Goal: Transaction & Acquisition: Purchase product/service

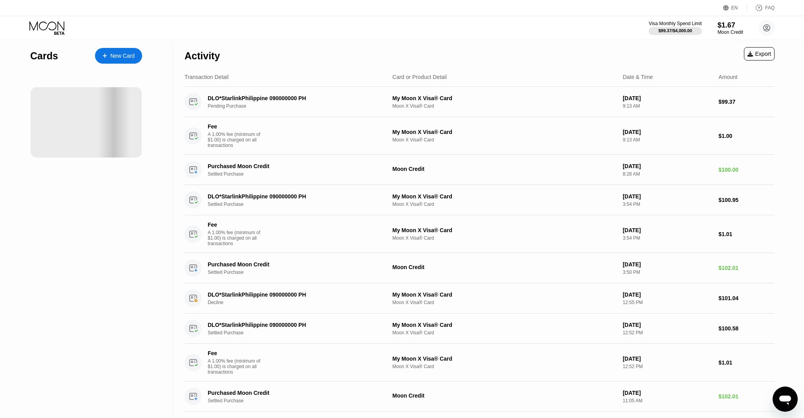
click at [383, 365] on icon "Open messaging window" at bounding box center [786, 400] width 12 height 9
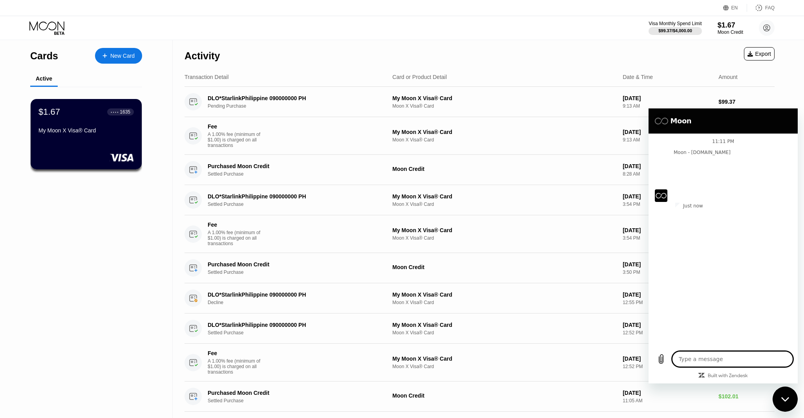
click at [383, 365] on icon "Close messaging window" at bounding box center [786, 399] width 8 height 5
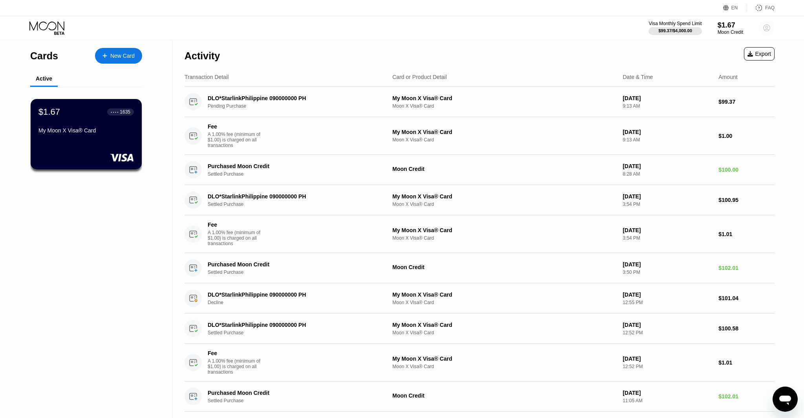
drag, startPoint x: 765, startPoint y: 29, endPoint x: 755, endPoint y: 44, distance: 18.7
click at [383, 29] on circle at bounding box center [767, 28] width 16 height 16
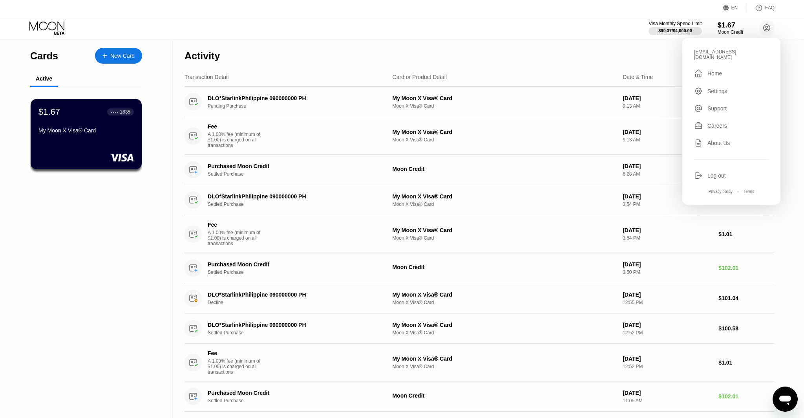
click at [383, 171] on div "Log out" at bounding box center [731, 175] width 75 height 9
type textarea "x"
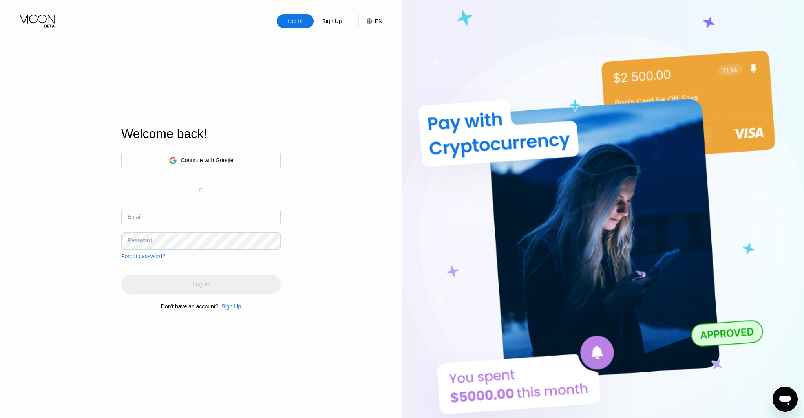
type input "[EMAIL_ADDRESS][DOMAIN_NAME]"
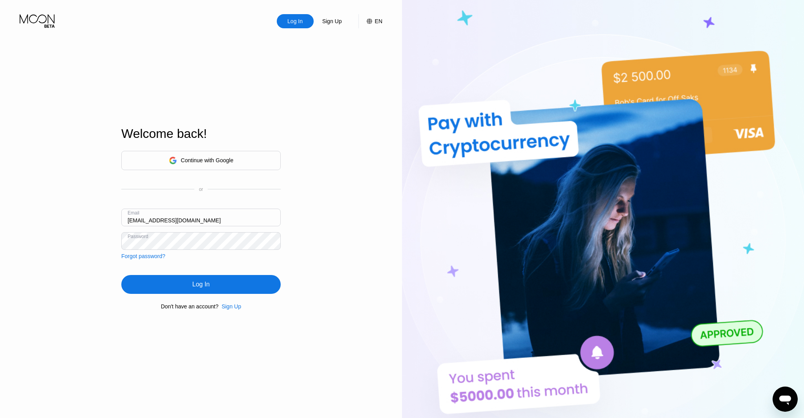
click at [209, 284] on div "Log In" at bounding box center [200, 284] width 17 height 8
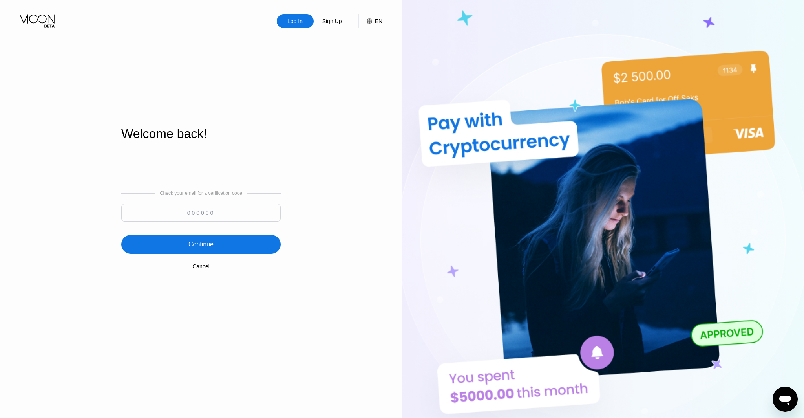
click at [213, 210] on input at bounding box center [200, 213] width 159 height 18
type input "797986"
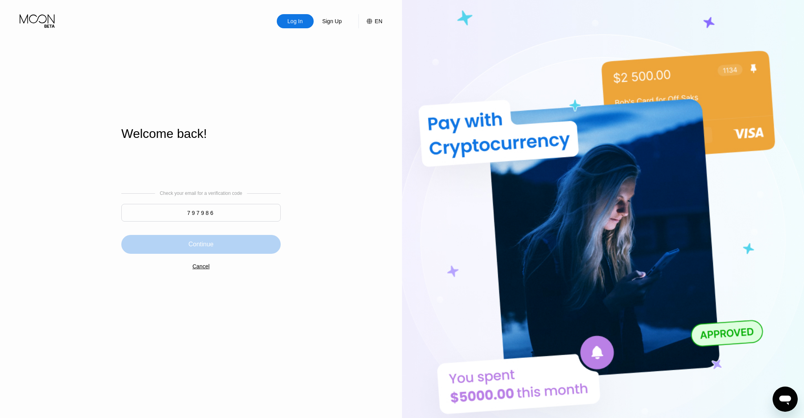
click at [251, 244] on div "Continue" at bounding box center [200, 244] width 159 height 19
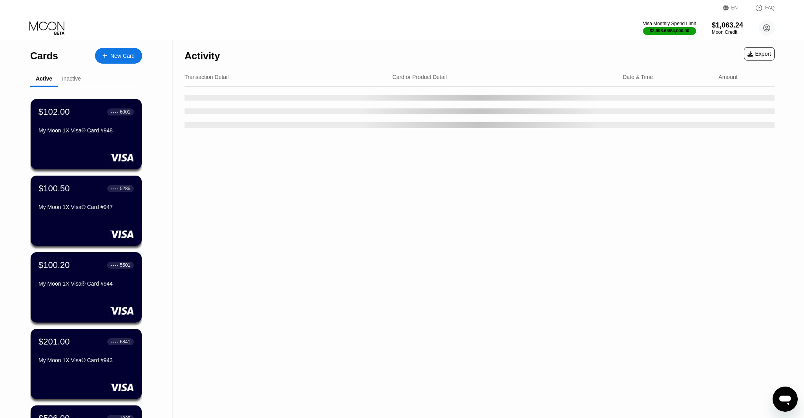
click at [790, 398] on icon "Open messaging window" at bounding box center [786, 400] width 12 height 9
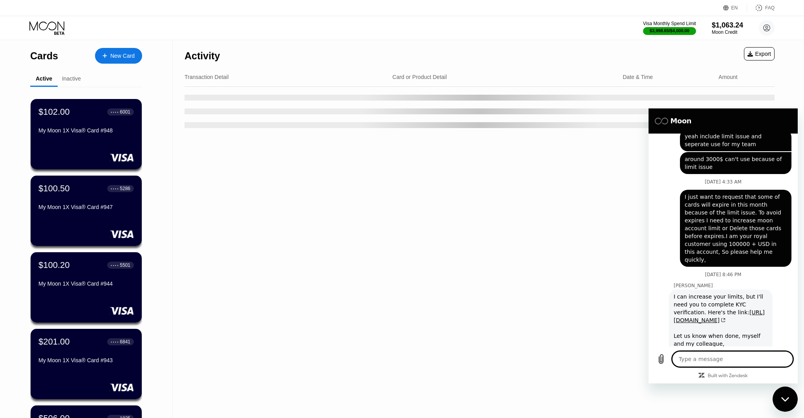
scroll to position [2861, 0]
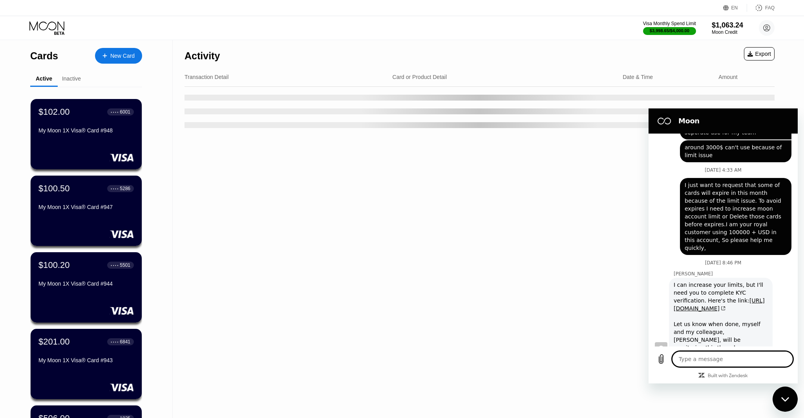
type textarea "i"
type textarea "x"
type textarea "i"
type textarea "x"
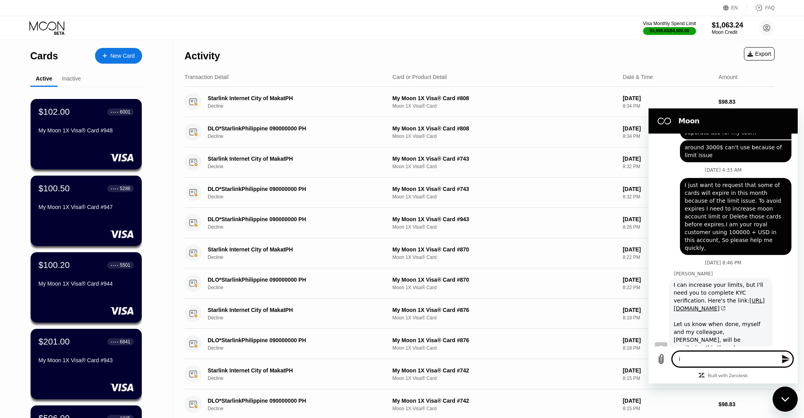
type textarea "i"
type textarea "x"
type textarea "I"
type textarea "x"
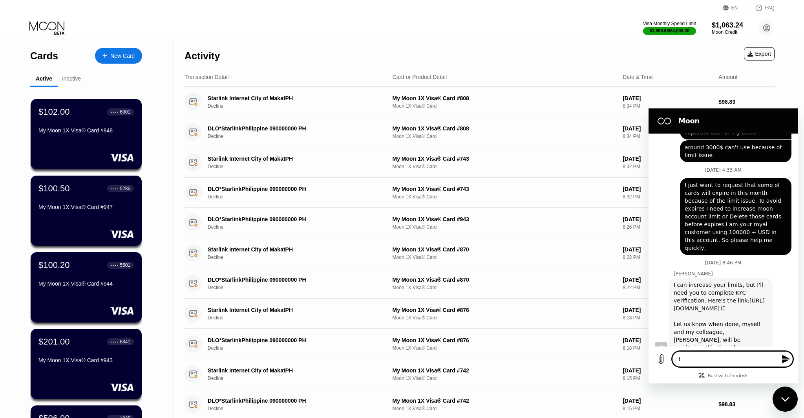
type textarea "I'"
type textarea "x"
type textarea "I'v"
type textarea "x"
type textarea "I've"
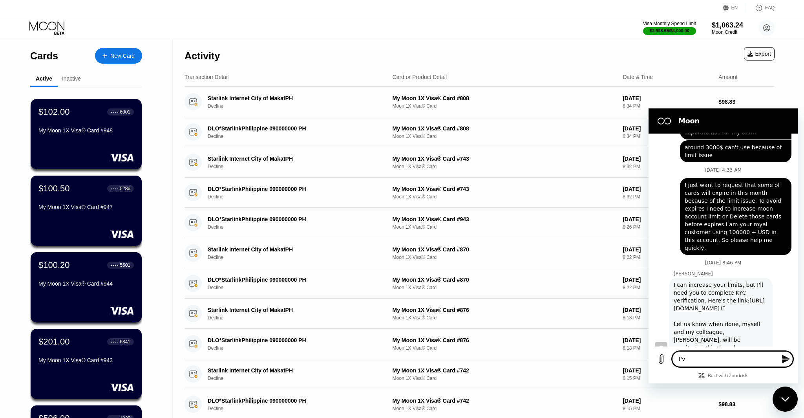
type textarea "x"
type textarea "I've"
type textarea "x"
type textarea "I've d"
type textarea "x"
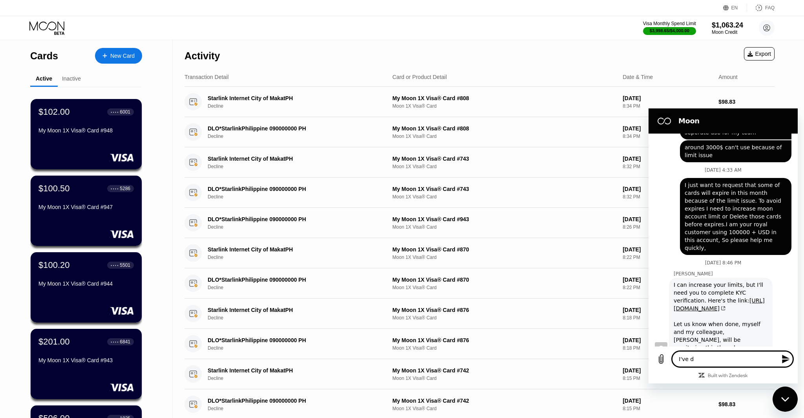
type textarea "I've di"
type textarea "x"
type textarea "I've d"
type textarea "x"
type textarea "I've do"
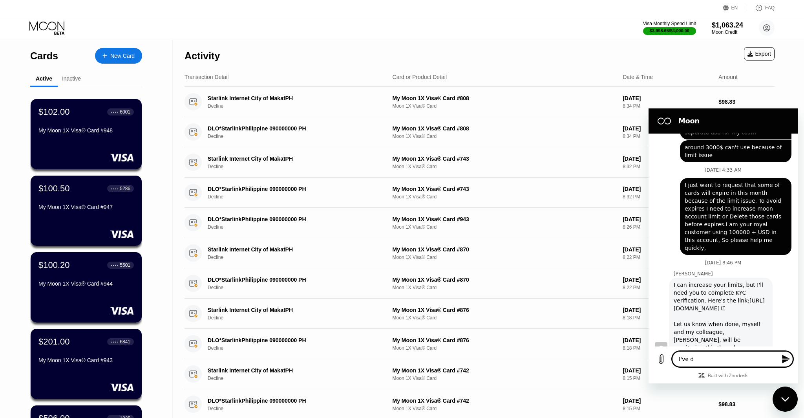
type textarea "x"
type textarea "I've don"
type textarea "x"
type textarea "I've done"
type textarea "x"
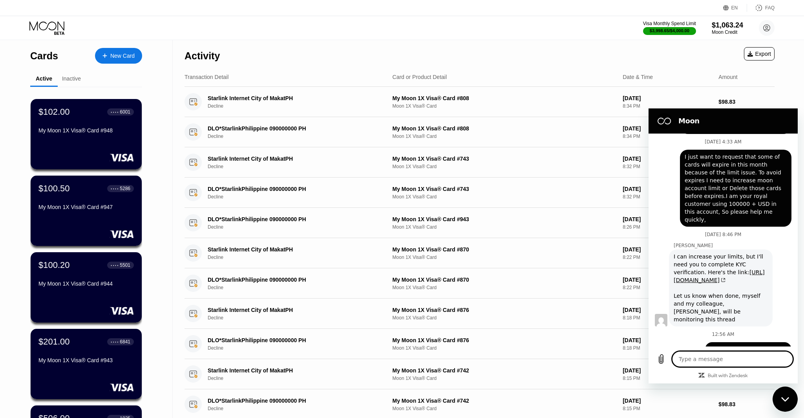
scroll to position [2891, 0]
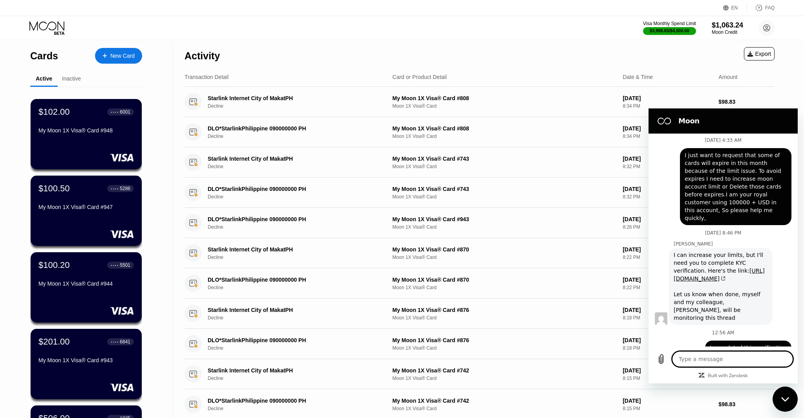
click at [784, 399] on icon "Close messaging window" at bounding box center [785, 399] width 8 height 4
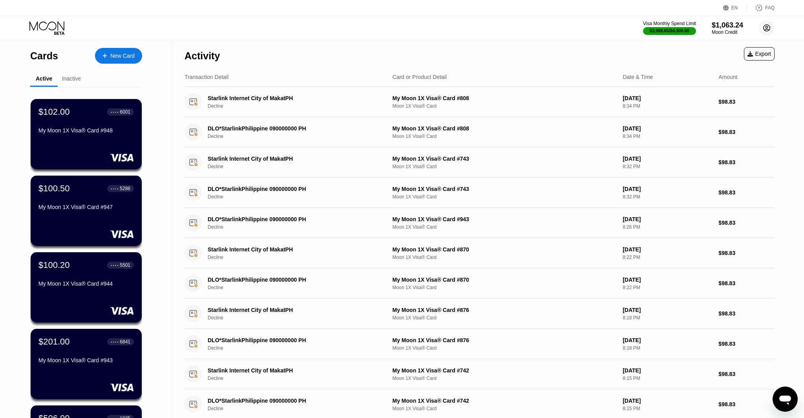
click at [771, 22] on circle at bounding box center [767, 28] width 16 height 16
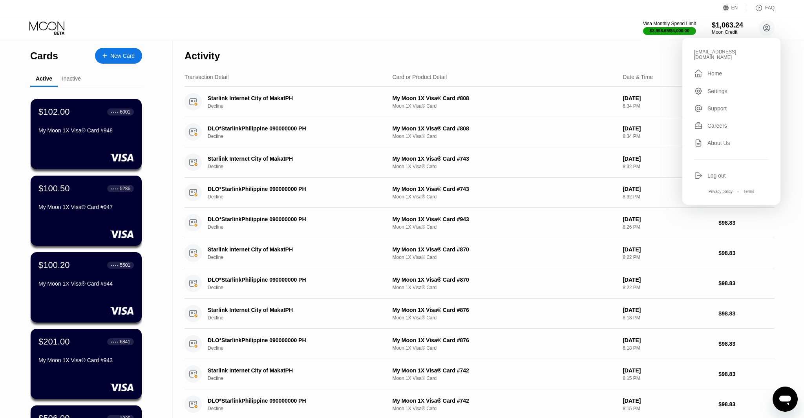
click at [704, 171] on div "Log out" at bounding box center [731, 175] width 75 height 9
type textarea "x"
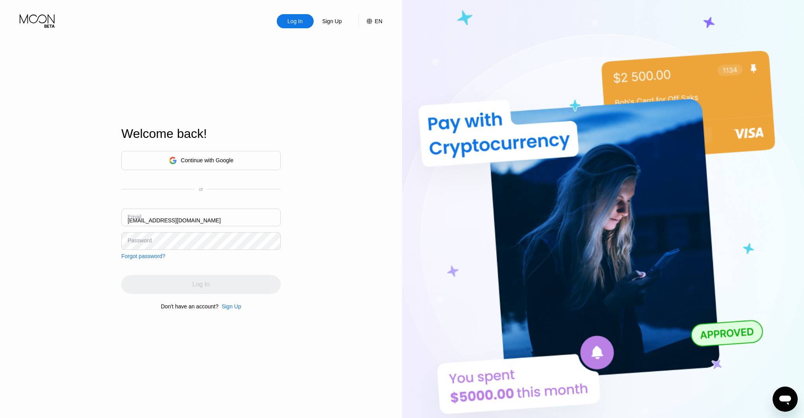
click at [134, 220] on div "Email [EMAIL_ADDRESS][DOMAIN_NAME]" at bounding box center [200, 221] width 159 height 24
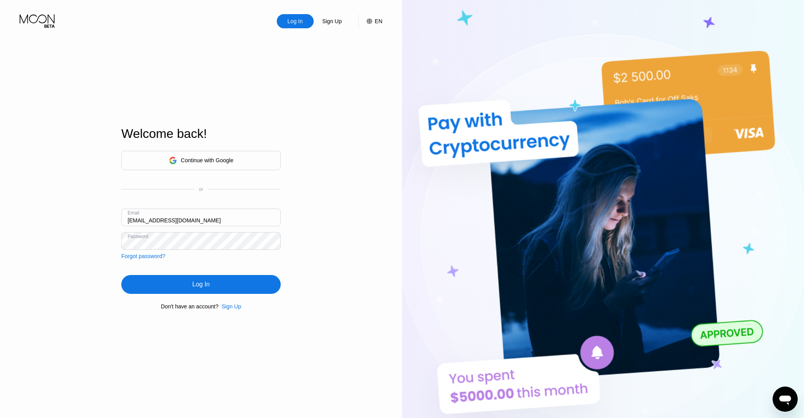
click at [134, 221] on input "[EMAIL_ADDRESS][DOMAIN_NAME]" at bounding box center [200, 218] width 159 height 18
click at [137, 220] on input "[EMAIL_ADDRESS][DOMAIN_NAME]" at bounding box center [200, 218] width 159 height 18
type input "thomas@dithailand.com"
click at [259, 279] on div "Log In" at bounding box center [200, 284] width 159 height 19
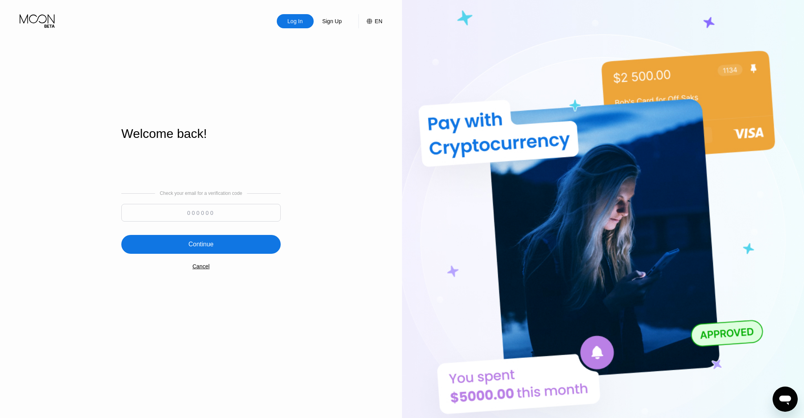
click at [209, 210] on input at bounding box center [200, 213] width 159 height 18
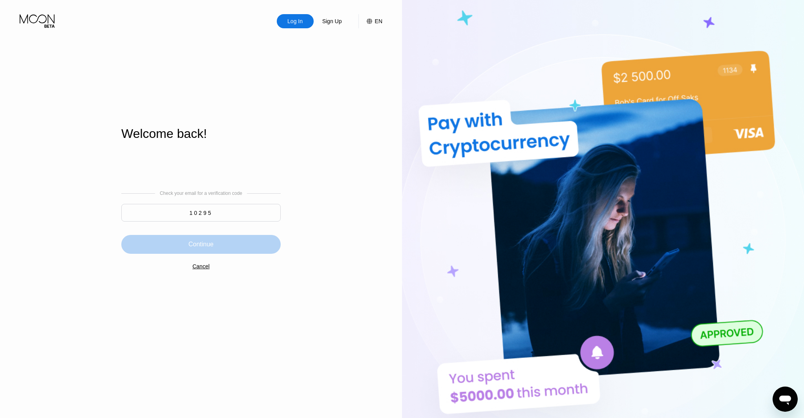
click at [207, 235] on div "Continue" at bounding box center [200, 244] width 159 height 19
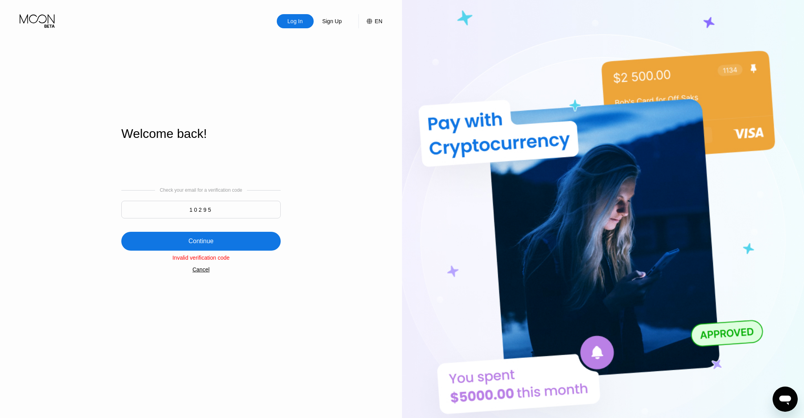
click at [225, 207] on input "10295" at bounding box center [200, 210] width 159 height 18
type input "104295"
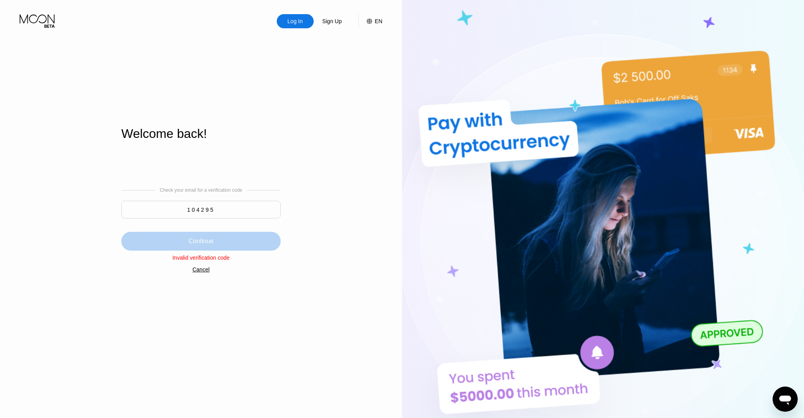
drag, startPoint x: 227, startPoint y: 238, endPoint x: 233, endPoint y: 233, distance: 8.9
click at [227, 238] on div "Continue" at bounding box center [200, 241] width 159 height 19
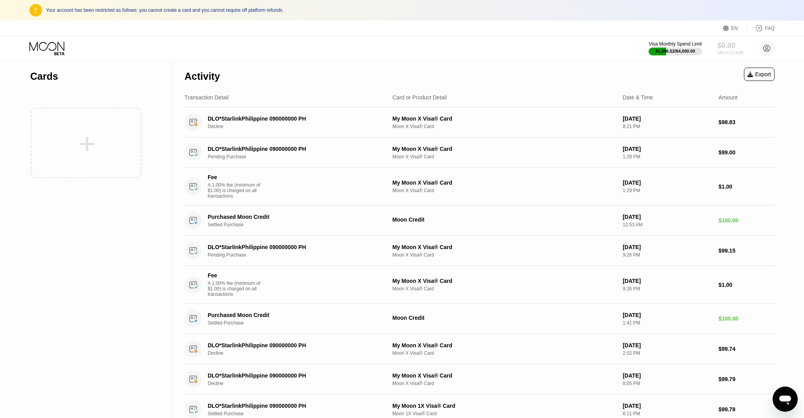
click at [731, 49] on div "$0.00" at bounding box center [731, 45] width 26 height 8
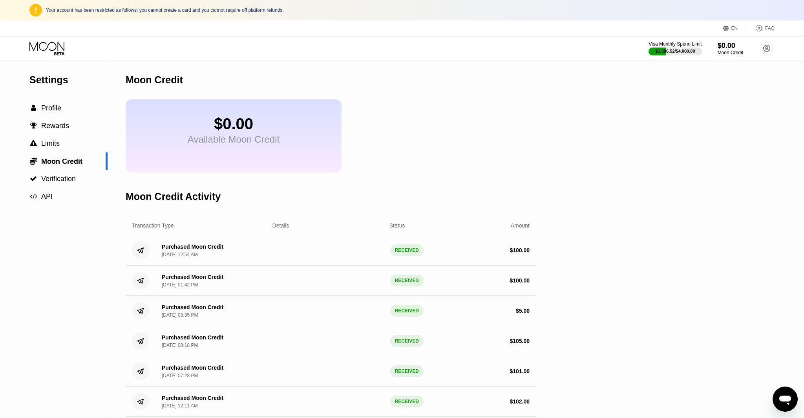
click at [54, 46] on icon at bounding box center [47, 49] width 37 height 14
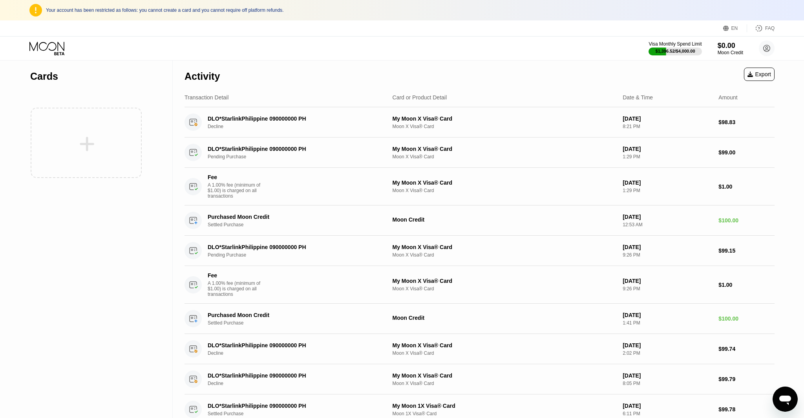
click at [48, 154] on div at bounding box center [86, 143] width 112 height 86
click at [88, 143] on div at bounding box center [86, 143] width 112 height 86
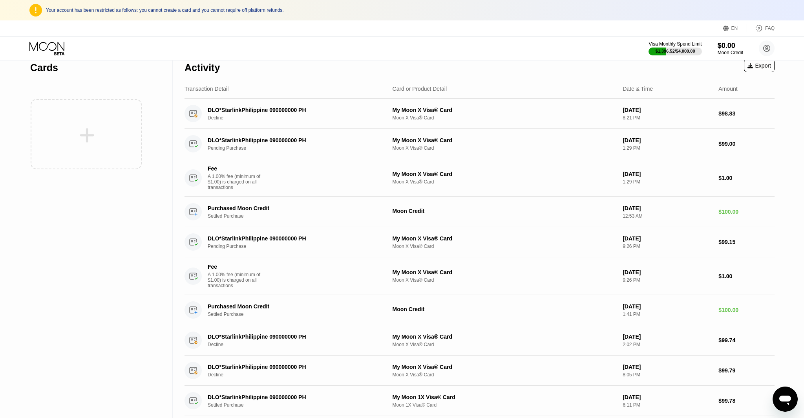
scroll to position [13, 0]
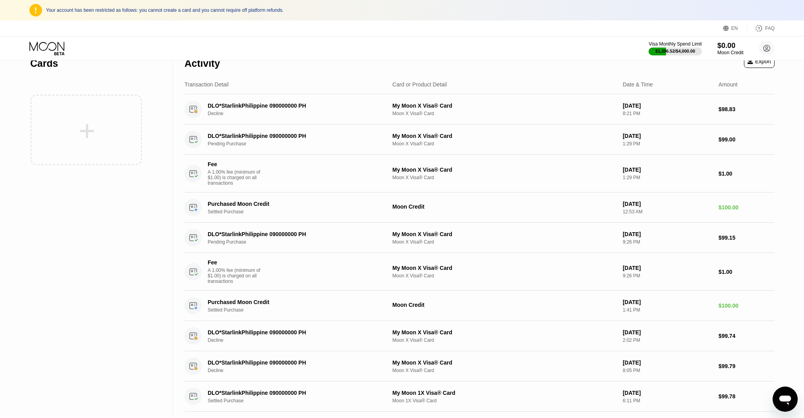
click at [724, 49] on div "$0.00" at bounding box center [731, 45] width 26 height 8
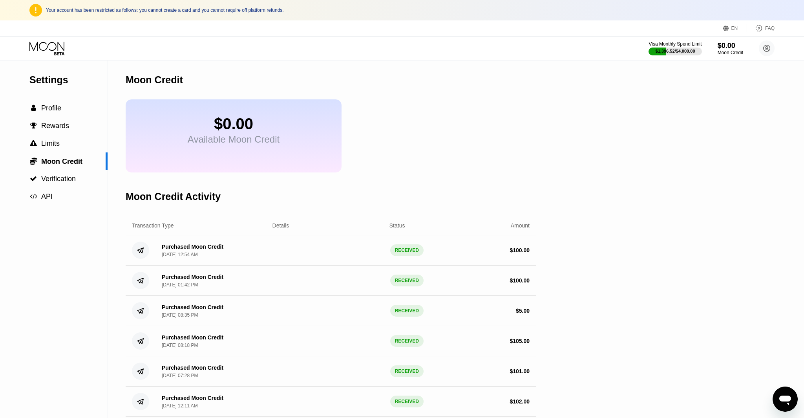
click at [782, 392] on div "Open messaging window" at bounding box center [786, 399] width 24 height 24
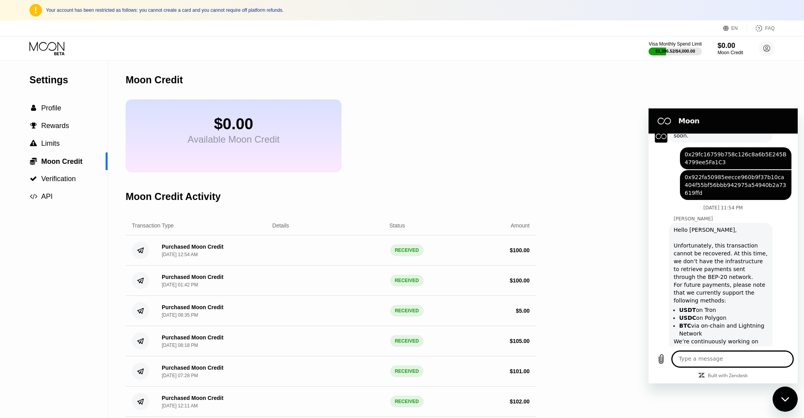
scroll to position [169, 0]
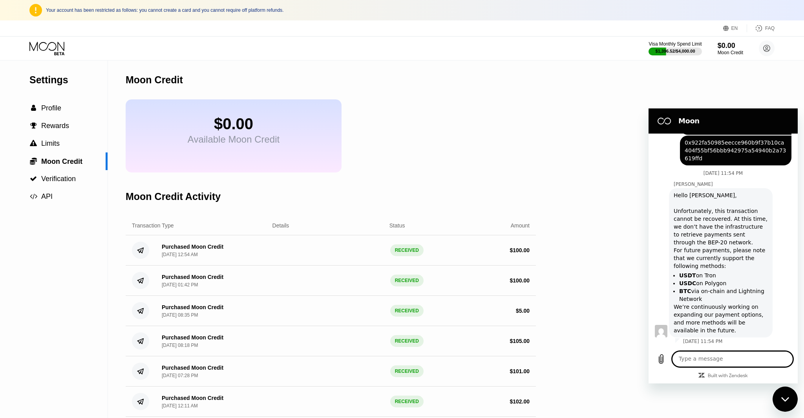
click at [779, 397] on div "Close messaging window" at bounding box center [786, 399] width 24 height 24
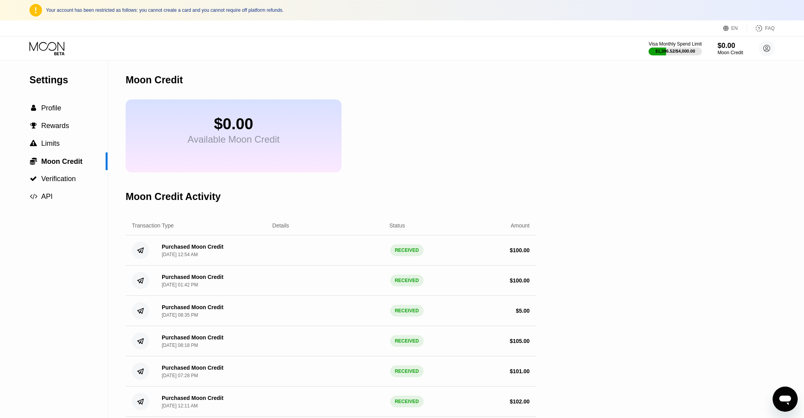
click at [54, 49] on icon at bounding box center [46, 46] width 35 height 9
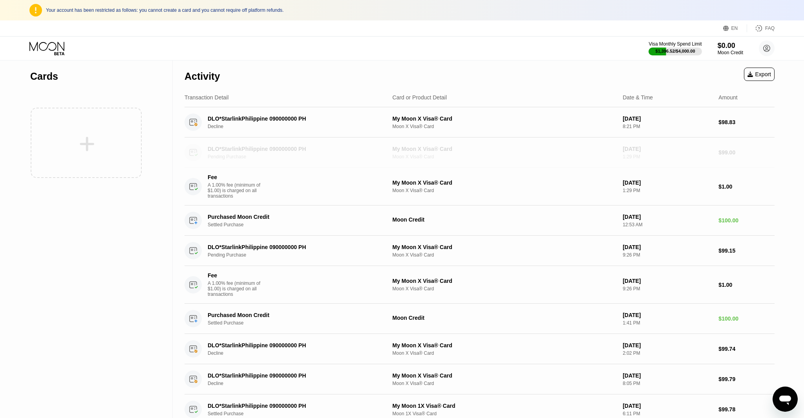
click at [315, 138] on div "DLO*StarlinkPhilippine 090000000 PH Pending Purchase My Moon X Visa® Card Moon …" at bounding box center [480, 152] width 590 height 30
click at [324, 129] on div "DLO*StarlinkPhilippine 090000000 PH Decline" at bounding box center [286, 122] width 202 height 17
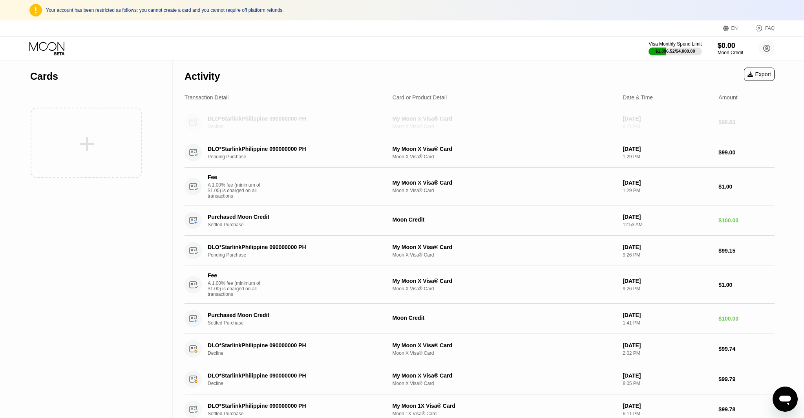
click at [325, 129] on div "DLO*StarlinkPhilippine 090000000 PH Decline" at bounding box center [286, 122] width 202 height 17
click at [373, 161] on div "DLO*StarlinkPhilippine 090000000 PH Pending Purchase" at bounding box center [286, 152] width 202 height 17
click at [371, 161] on div "DLO*StarlinkPhilippine 090000000 PH Pending Purchase" at bounding box center [286, 152] width 202 height 17
drag, startPoint x: 371, startPoint y: 161, endPoint x: 371, endPoint y: 165, distance: 4.7
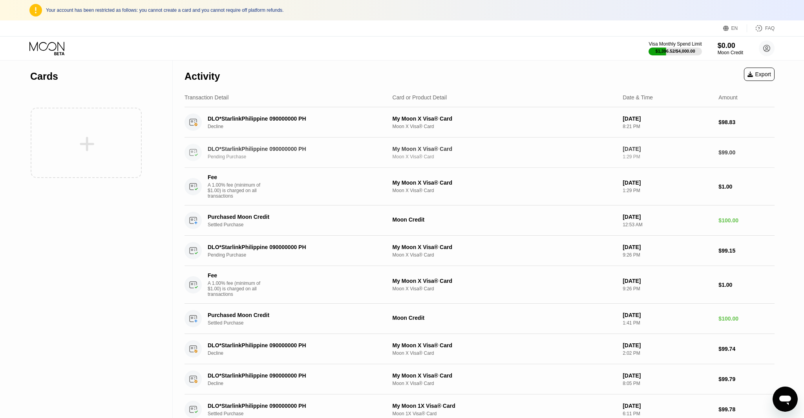
click at [371, 161] on div "DLO*StarlinkPhilippine 090000000 PH Pending Purchase" at bounding box center [286, 152] width 202 height 17
click at [376, 184] on div "Fee A 1.00% fee (minimum of $1.00) is charged on all transactions" at bounding box center [286, 186] width 202 height 25
click at [54, 51] on icon at bounding box center [47, 49] width 37 height 14
click at [769, 49] on circle at bounding box center [767, 48] width 16 height 16
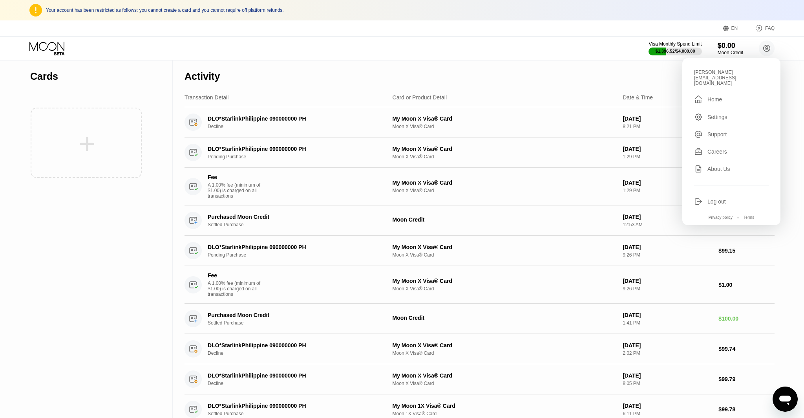
click at [720, 198] on div "Log out" at bounding box center [717, 201] width 18 height 6
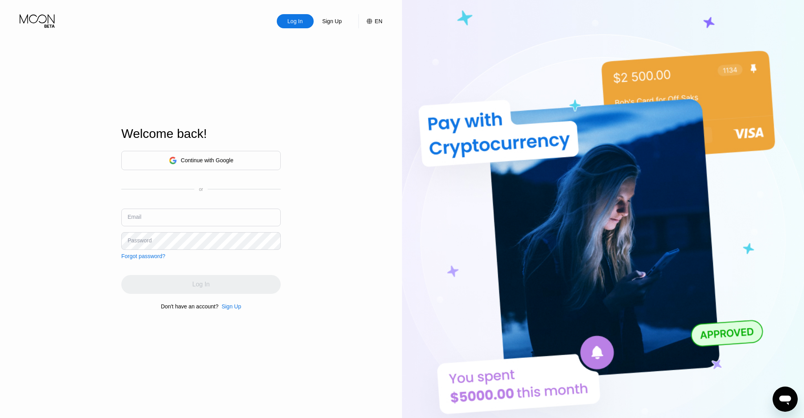
type input "[EMAIL_ADDRESS][DOMAIN_NAME]"
click at [133, 219] on div "Email [EMAIL_ADDRESS][DOMAIN_NAME]" at bounding box center [200, 221] width 159 height 24
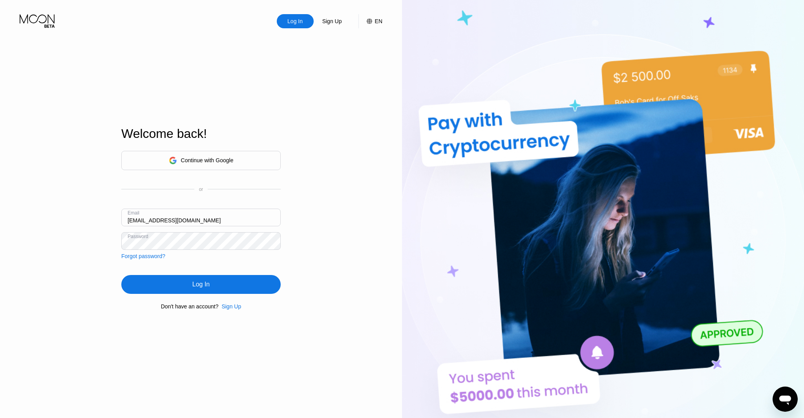
drag, startPoint x: 137, startPoint y: 221, endPoint x: 141, endPoint y: 221, distance: 4.3
click at [136, 221] on input "[EMAIL_ADDRESS][DOMAIN_NAME]" at bounding box center [200, 218] width 159 height 18
click at [230, 282] on div "Log In" at bounding box center [200, 284] width 159 height 19
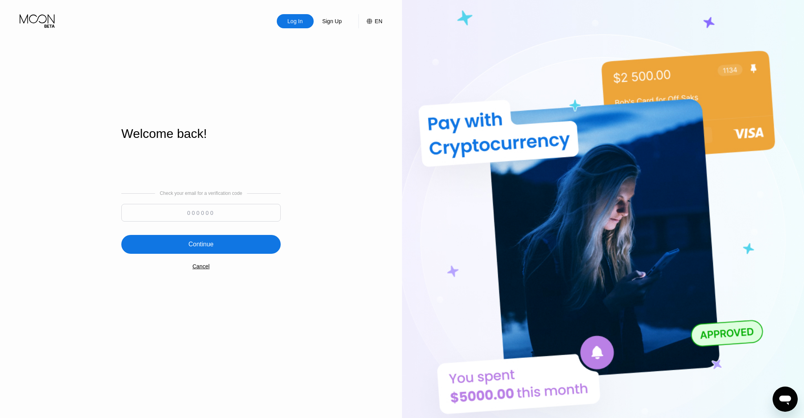
click at [224, 217] on input at bounding box center [200, 213] width 159 height 18
type input "280302"
click at [236, 233] on div "Check your email for a verification code 280302 Continue Cancel" at bounding box center [200, 229] width 159 height 159
click at [238, 240] on div "Continue" at bounding box center [200, 244] width 159 height 19
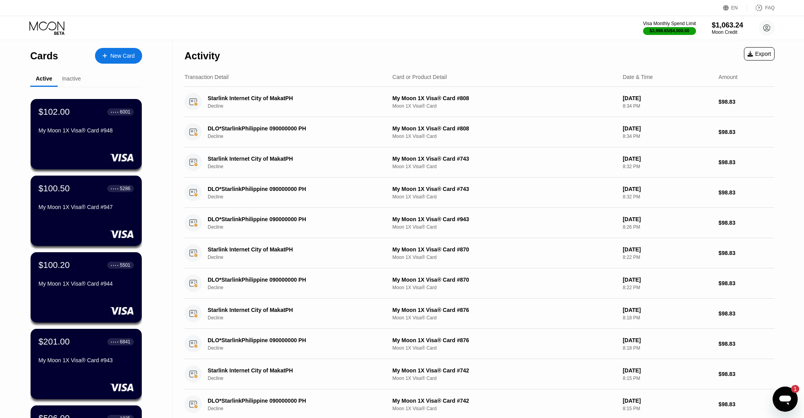
click at [788, 396] on icon "Open messaging window, 1 unread message" at bounding box center [786, 400] width 12 height 9
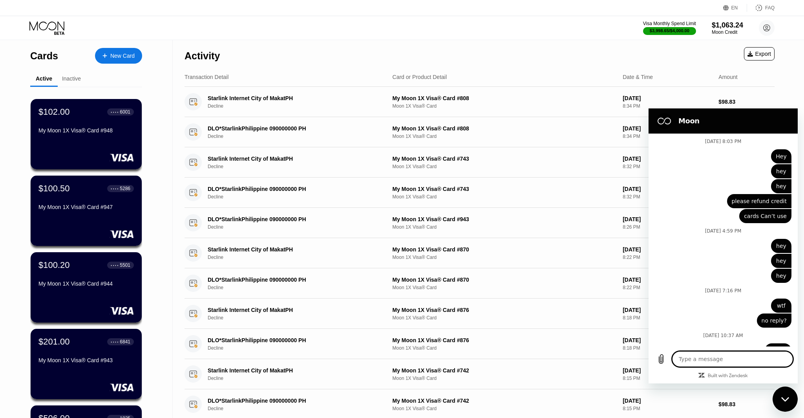
type textarea "x"
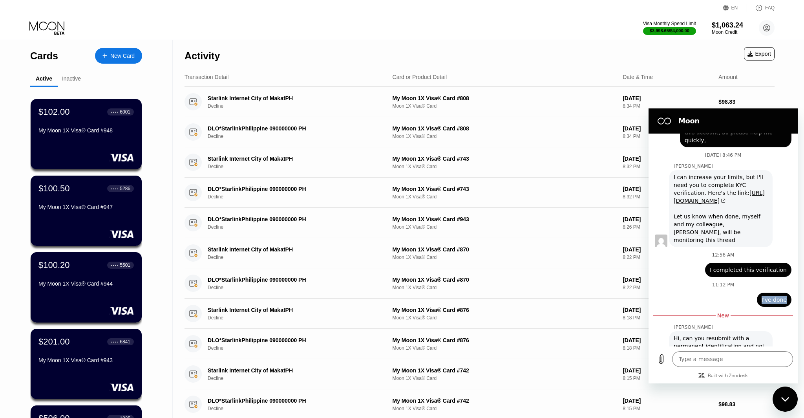
drag, startPoint x: 775, startPoint y: 250, endPoint x: 787, endPoint y: 250, distance: 11.8
click at [787, 293] on div "Web User 4c3ff8f9-5ba2-425b-ba92-62b1de24bac0 says: I've done" at bounding box center [774, 300] width 35 height 14
copy span "I've done"
click at [715, 363] on textarea at bounding box center [732, 359] width 121 height 16
paste textarea "I've done"
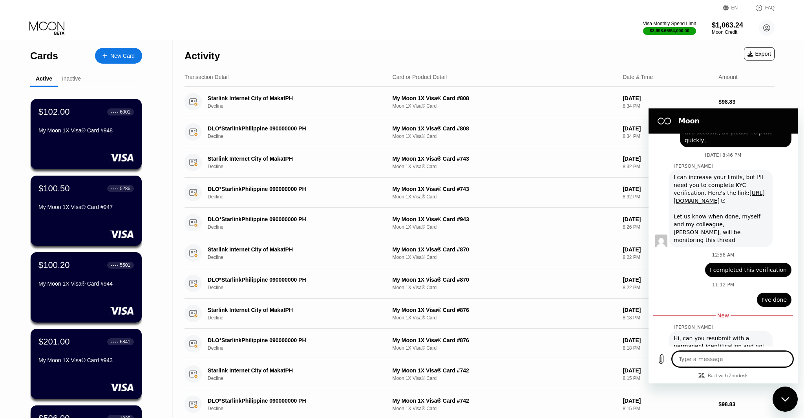
type textarea "I've done"
type textarea "x"
type textarea "I've done"
click at [784, 356] on icon "Send message" at bounding box center [785, 359] width 7 height 9
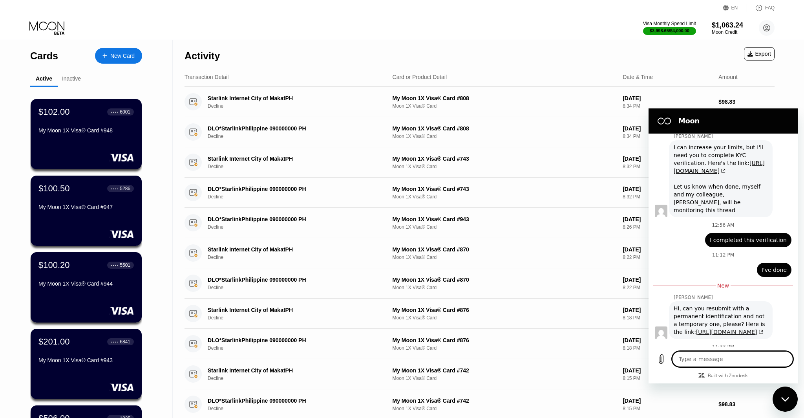
scroll to position [2951, 0]
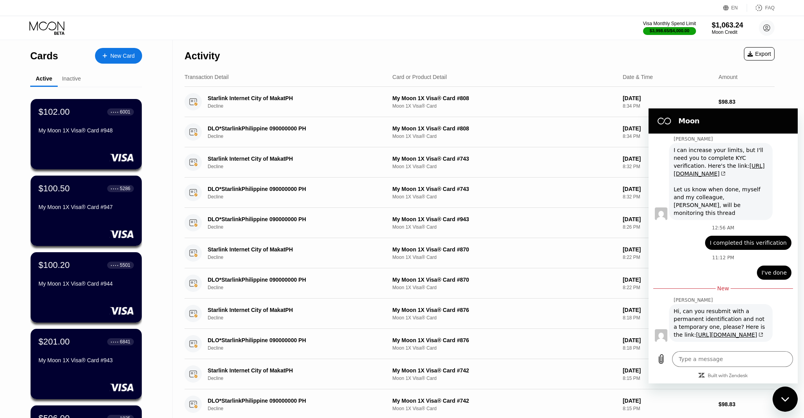
click at [66, 78] on div "Inactive" at bounding box center [71, 78] width 19 height 6
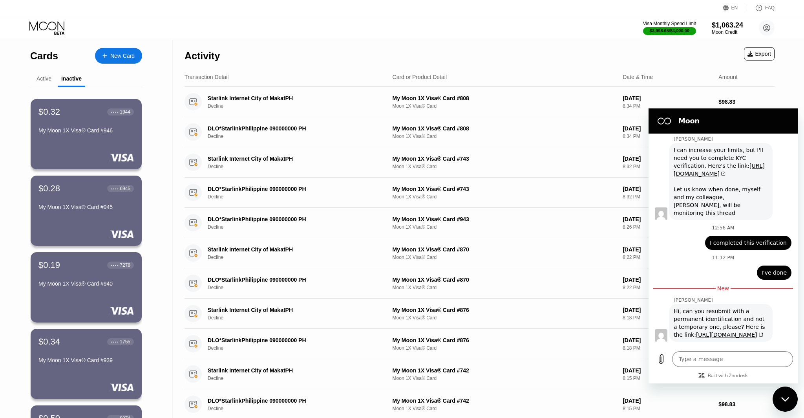
click at [46, 80] on div "Active" at bounding box center [44, 78] width 15 height 6
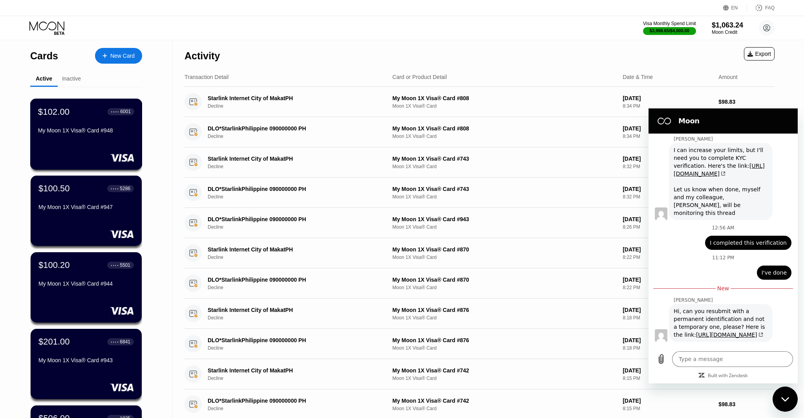
click at [99, 143] on div "$102.00 ● ● ● ● 6001 My Moon 1X Visa® Card #948" at bounding box center [86, 134] width 112 height 71
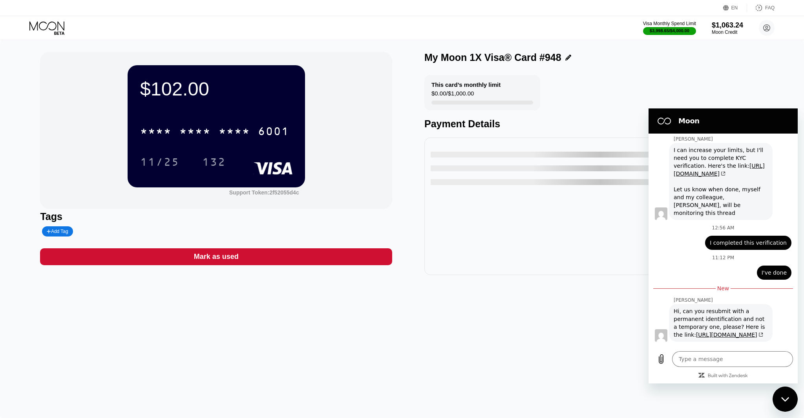
click at [783, 406] on div "Close messaging window" at bounding box center [786, 399] width 24 height 24
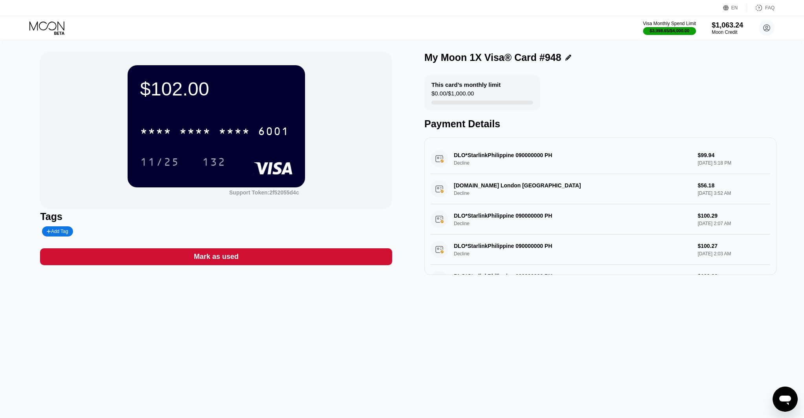
click at [37, 26] on icon at bounding box center [47, 28] width 37 height 14
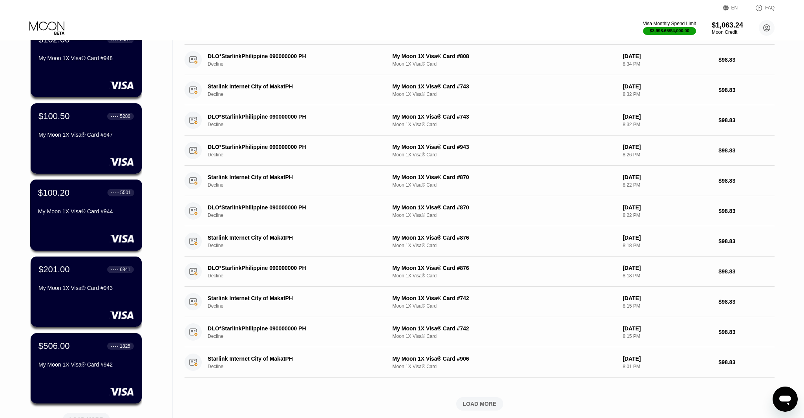
scroll to position [99, 0]
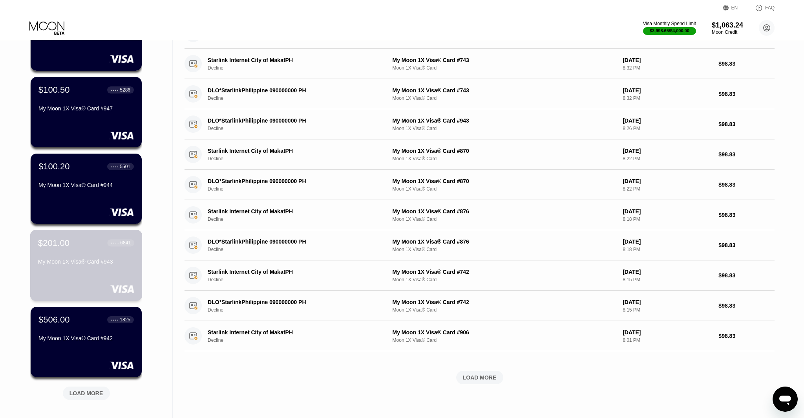
click at [82, 277] on div "$201.00 ● ● ● ● 6841 My Moon 1X Visa® Card #943" at bounding box center [86, 265] width 112 height 71
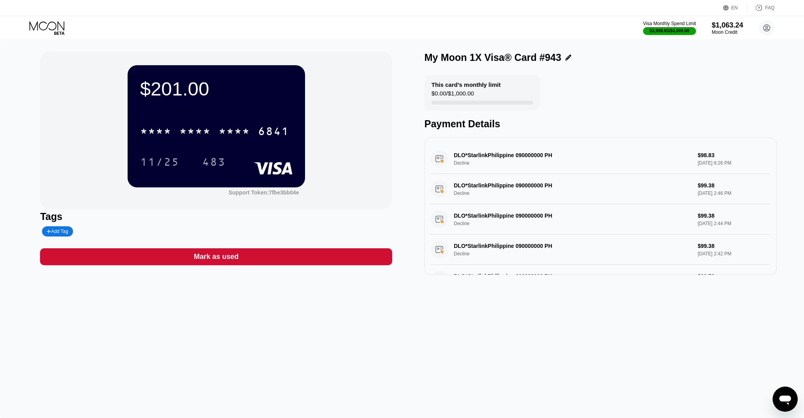
click at [46, 30] on icon at bounding box center [47, 28] width 37 height 14
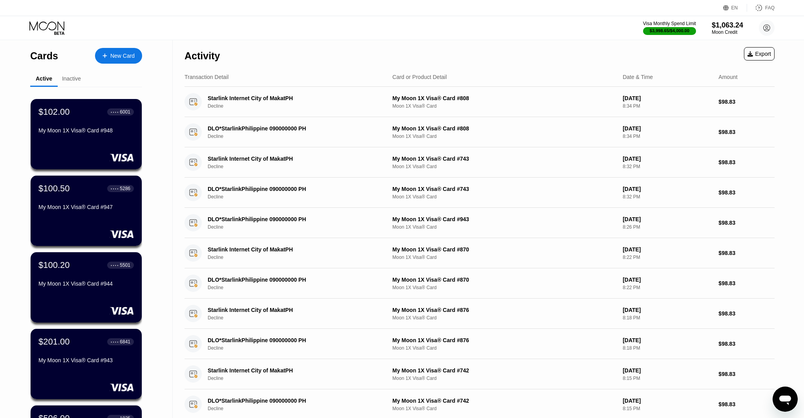
click at [69, 79] on div "Inactive" at bounding box center [71, 78] width 19 height 6
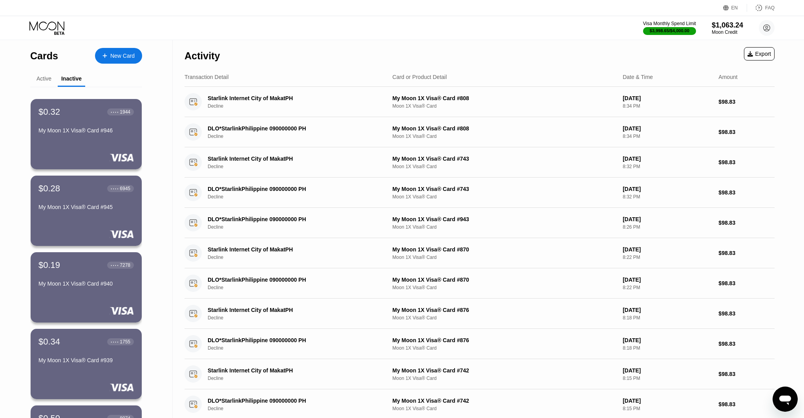
click at [46, 80] on div "Active" at bounding box center [44, 78] width 15 height 6
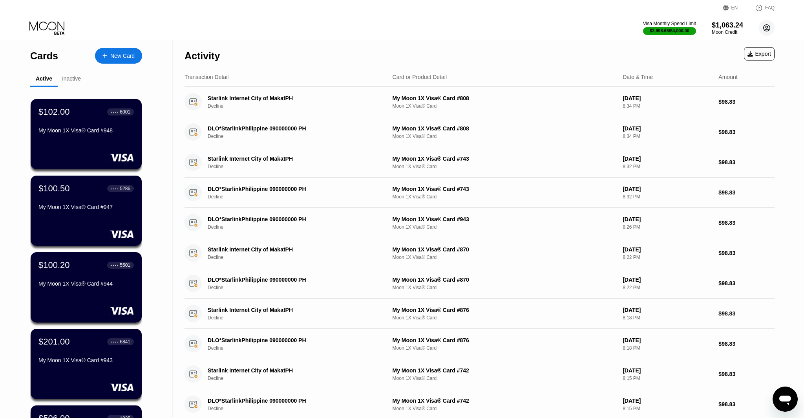
click at [767, 29] on circle at bounding box center [767, 28] width 16 height 16
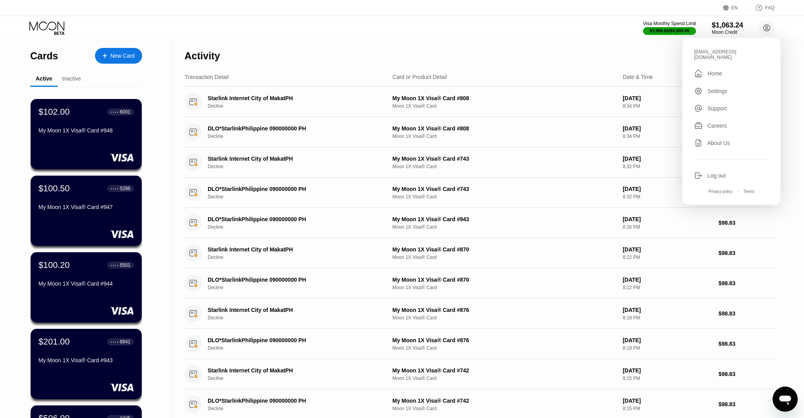
click at [152, 14] on div "EN Language Select an item Save FAQ" at bounding box center [402, 8] width 804 height 16
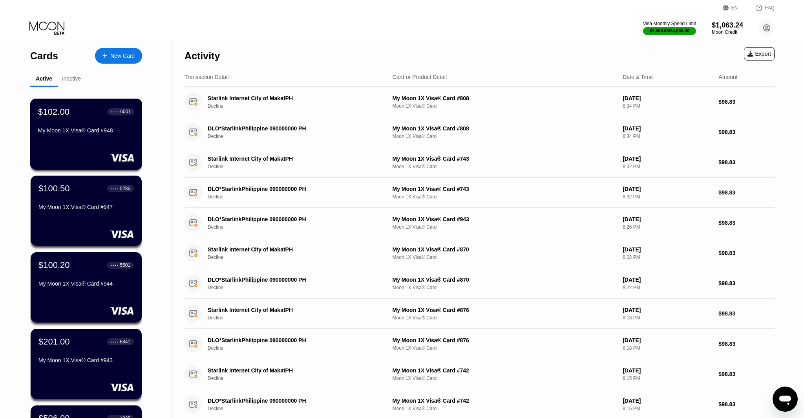
click at [58, 123] on div "$102.00 ● ● ● ● 6001 My Moon 1X Visa® Card #948" at bounding box center [86, 121] width 96 height 30
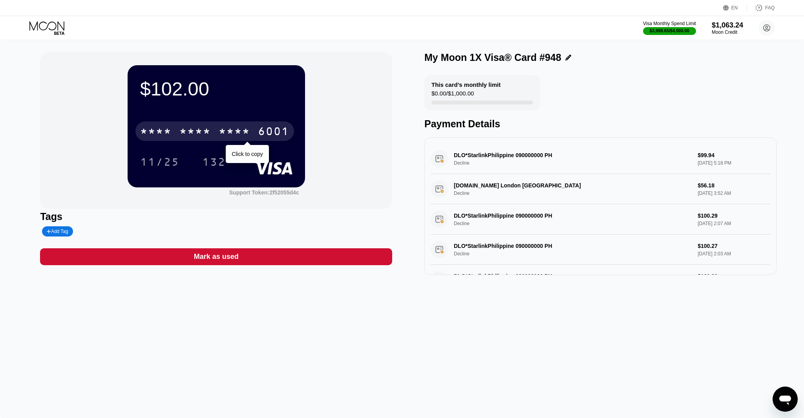
click at [227, 125] on div "* * * * * * * * * * * * 6001" at bounding box center [215, 131] width 159 height 20
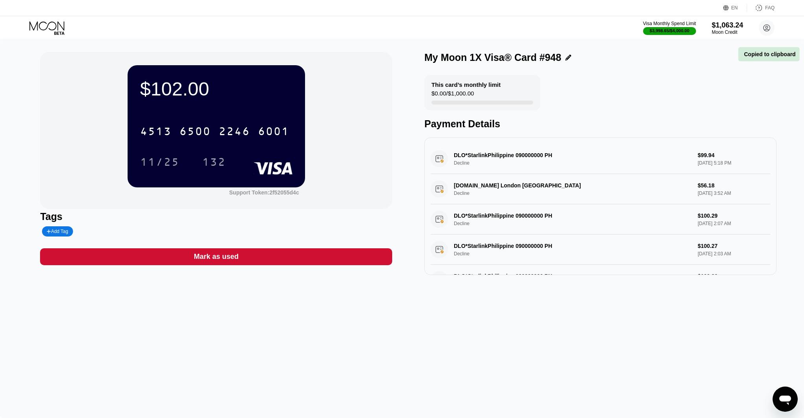
click at [505, 148] on div "DLO*StarlinkPhilippine 090000000 PH Decline $99.94 Sep 13, 2025 5:18 PM" at bounding box center [601, 159] width 340 height 30
click at [510, 156] on div "DLO*StarlinkPhilippine 090000000 PH Decline $99.94 Sep 13, 2025 5:18 PM" at bounding box center [601, 159] width 340 height 30
click at [785, 21] on div "Visa Monthly Spend Limit $3,998.65 / $4,000.00 $1,063.24 Moon Credit ceo@dithai…" at bounding box center [402, 28] width 804 height 24
click at [769, 27] on circle at bounding box center [767, 28] width 16 height 16
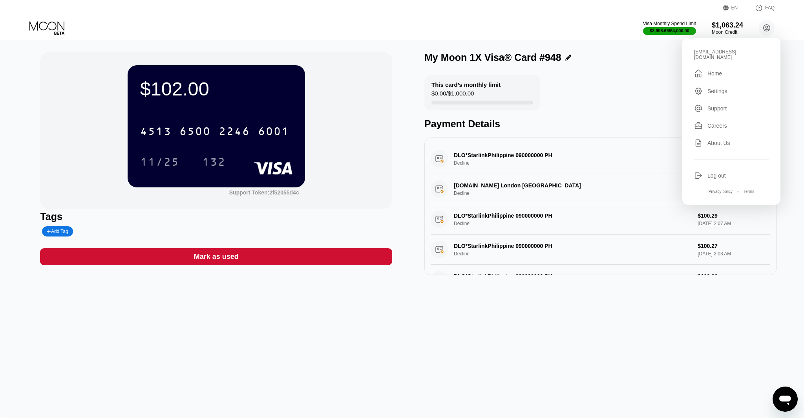
click at [784, 397] on icon "Open messaging window" at bounding box center [786, 400] width 12 height 9
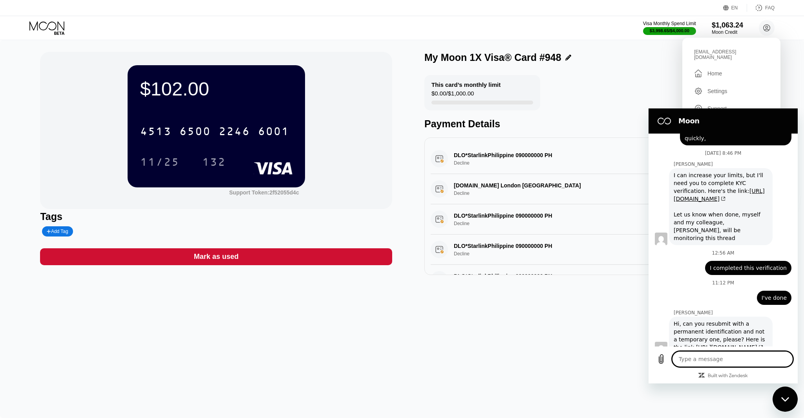
scroll to position [2941, 0]
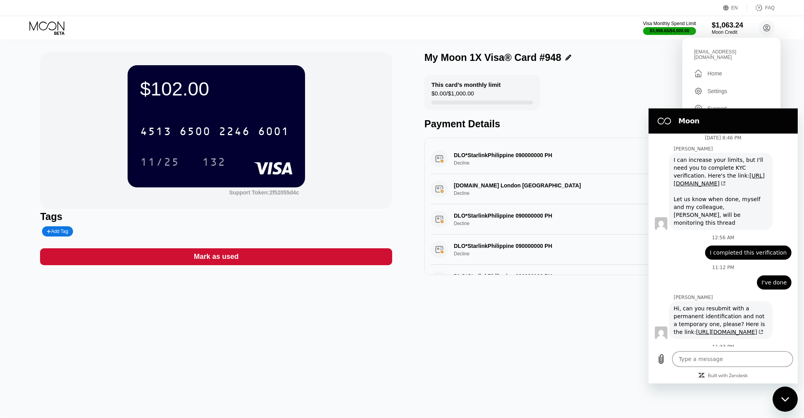
click at [782, 398] on icon "Close messaging window" at bounding box center [786, 399] width 8 height 5
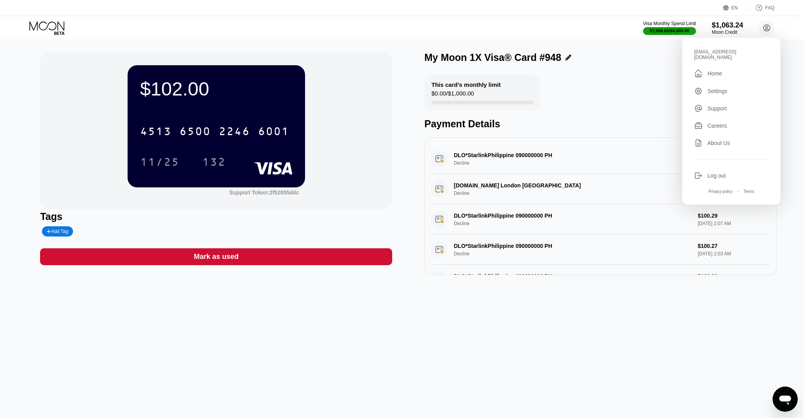
click at [673, 313] on div "$102.00 4513 6500 2246 6001 11/25 132 Support Token: 2f52055d4c Tags Add Tag Ma…" at bounding box center [402, 229] width 804 height 378
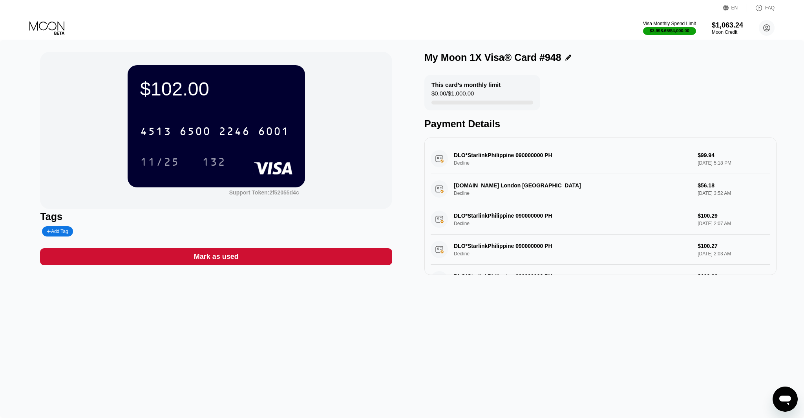
click at [31, 27] on icon at bounding box center [47, 28] width 37 height 14
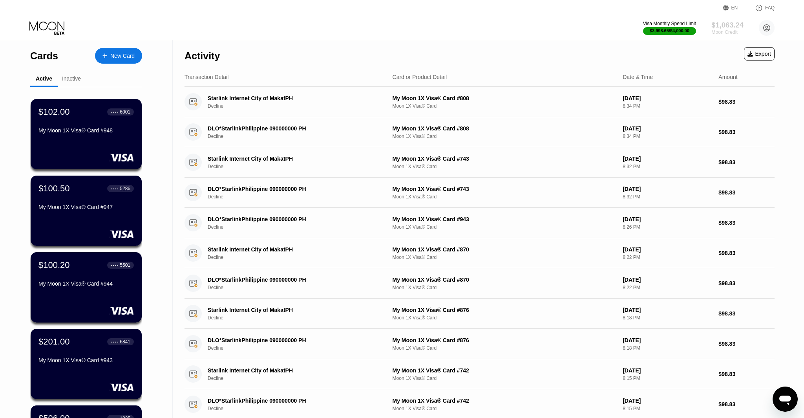
click at [738, 25] on div "$1,063.24" at bounding box center [728, 25] width 32 height 8
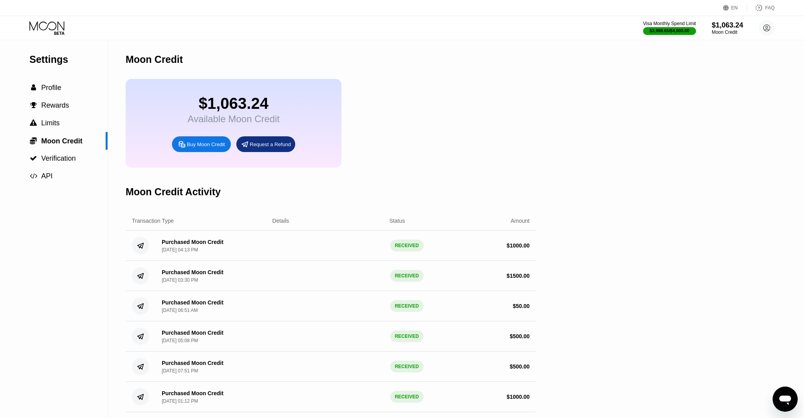
click at [787, 389] on div "Open messaging window" at bounding box center [786, 399] width 24 height 24
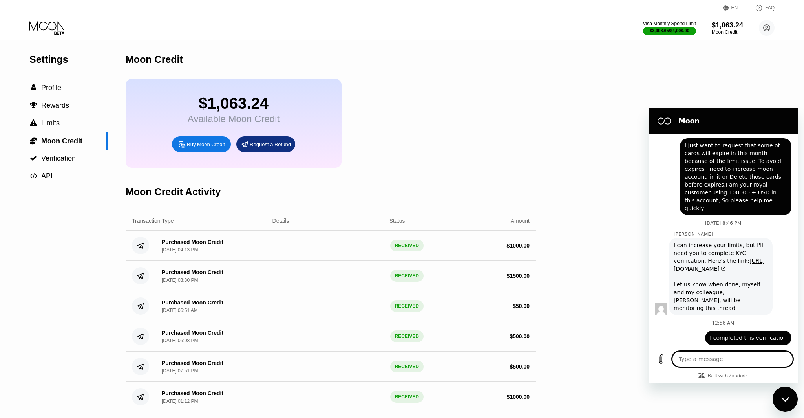
scroll to position [2851, 0]
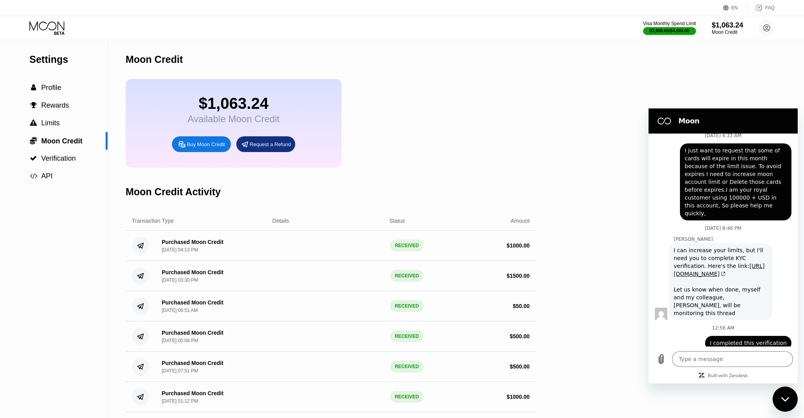
click at [437, 167] on div "$1,063.24 Available Moon Credit Buy Moon Credit Request a Refund" at bounding box center [331, 123] width 410 height 89
click at [794, 403] on div "Close messaging window" at bounding box center [786, 399] width 24 height 24
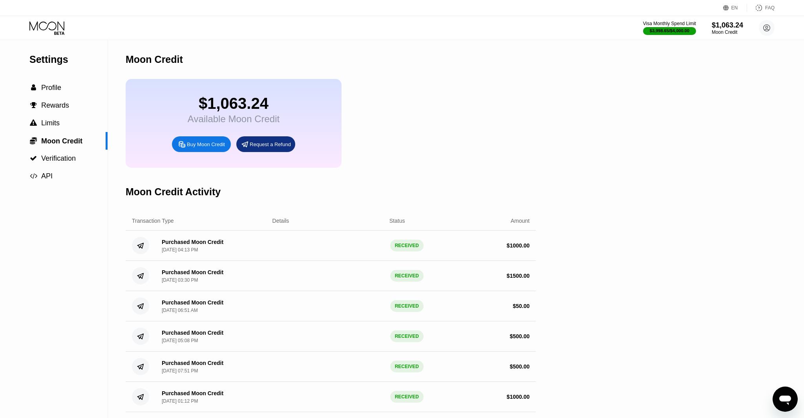
click at [51, 68] on div "Settings  Profile  Rewards  Limits  Moon Credit  Verification  API" at bounding box center [54, 112] width 108 height 145
click at [49, 26] on icon at bounding box center [47, 28] width 37 height 14
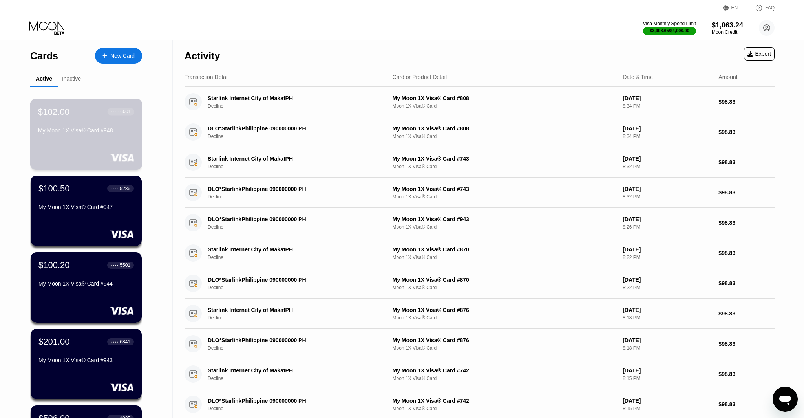
click at [99, 115] on div "$102.00 ● ● ● ● 6001" at bounding box center [86, 111] width 96 height 10
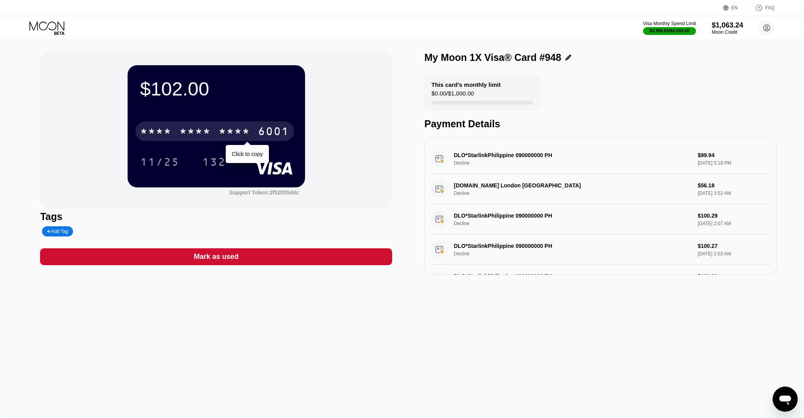
click at [230, 134] on div "* * * *" at bounding box center [234, 132] width 31 height 13
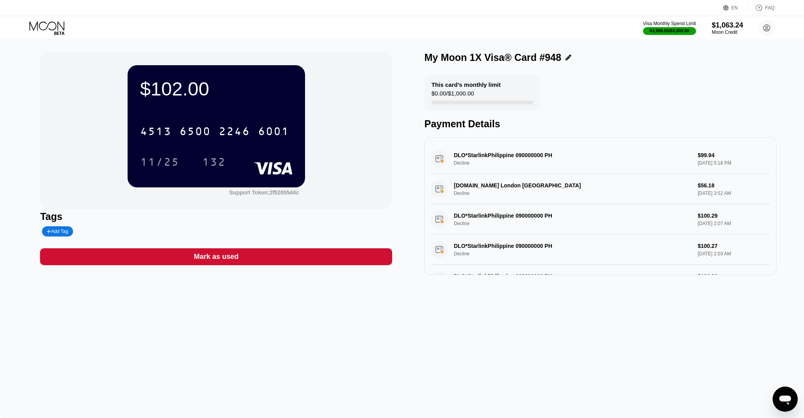
click at [46, 25] on icon at bounding box center [47, 28] width 37 height 14
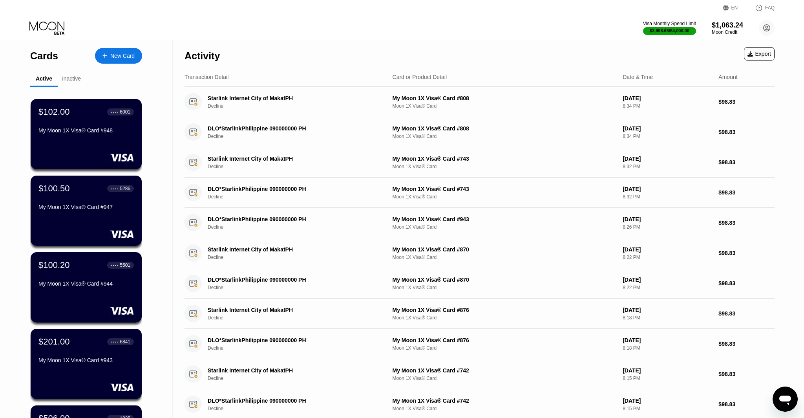
click at [777, 403] on div "Open messaging window" at bounding box center [786, 399] width 24 height 24
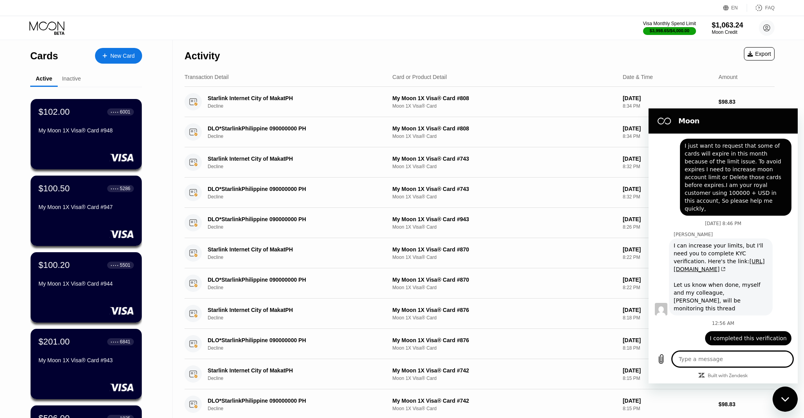
scroll to position [3877, 0]
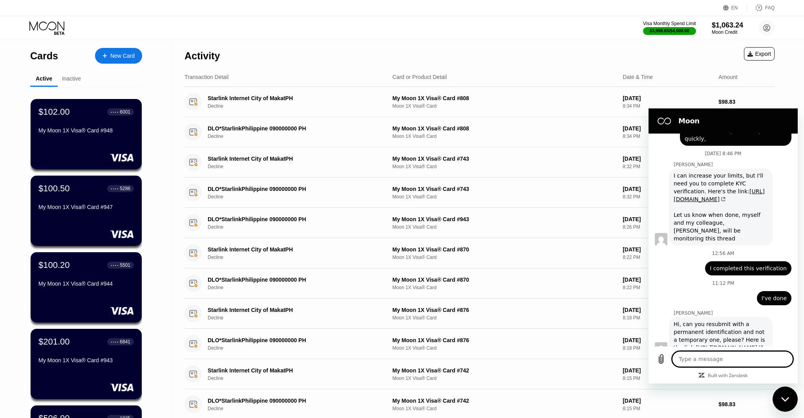
click at [786, 398] on icon "Close messaging window" at bounding box center [786, 399] width 8 height 5
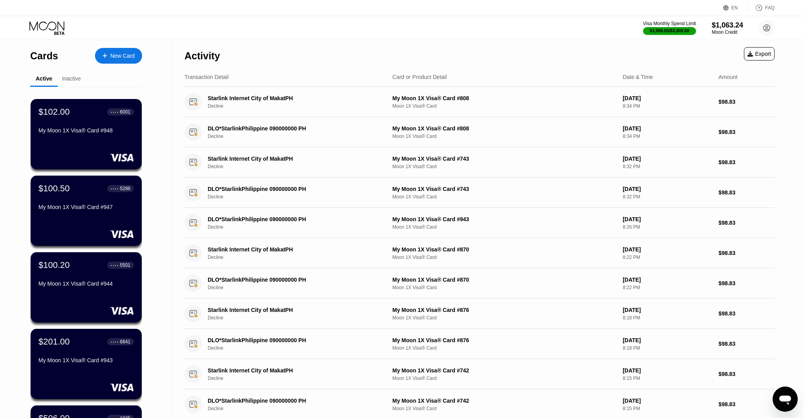
click at [65, 79] on div "Inactive" at bounding box center [71, 78] width 19 height 6
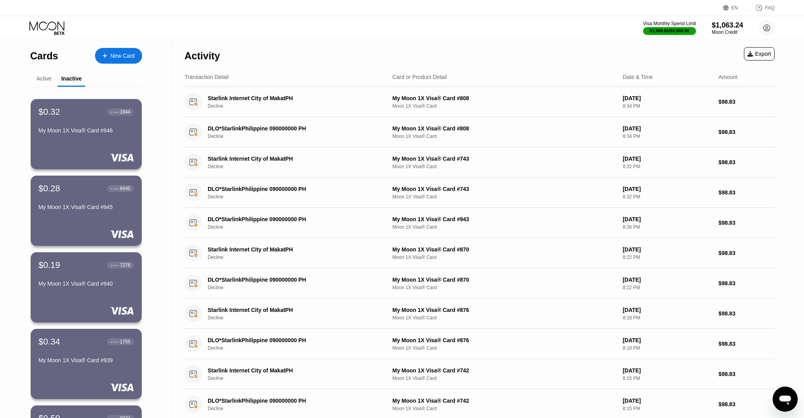
click at [44, 76] on div "Active" at bounding box center [44, 78] width 15 height 6
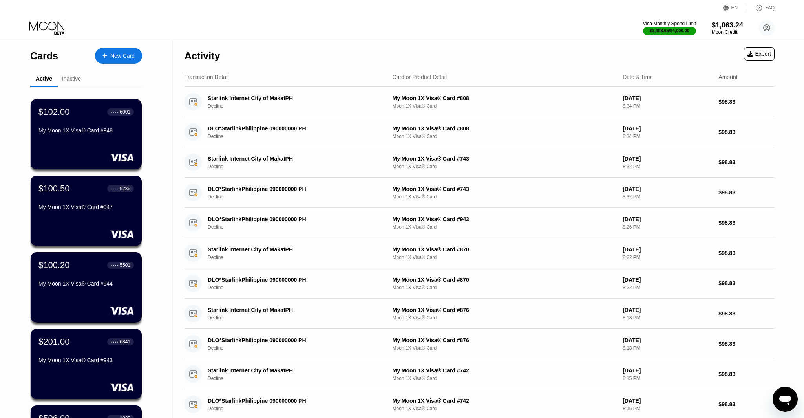
click at [43, 33] on icon at bounding box center [47, 28] width 37 height 14
click at [46, 27] on icon at bounding box center [47, 28] width 37 height 14
click at [106, 149] on div "$102.00 ● ● ● ● 6001 My Moon 1X Visa® Card #948" at bounding box center [86, 134] width 112 height 71
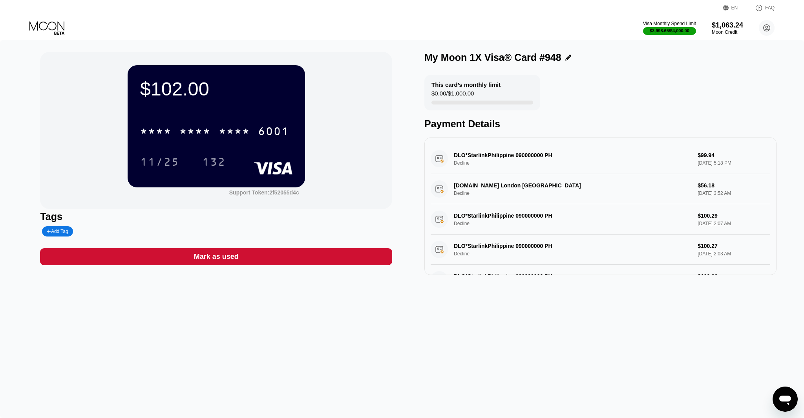
scroll to position [281, 0]
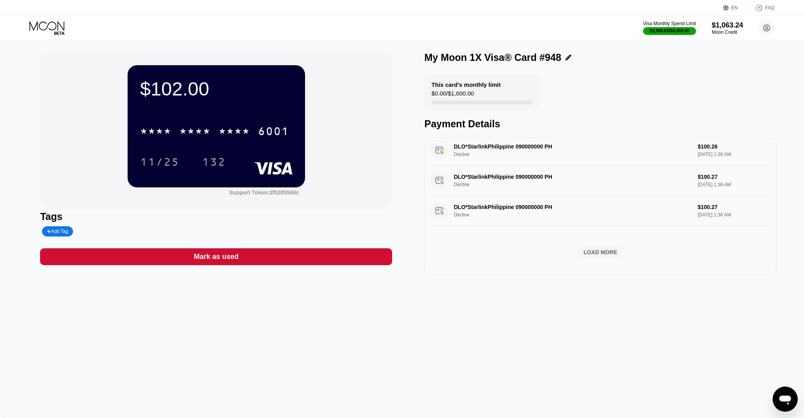
click at [589, 252] on div "LOAD MORE" at bounding box center [601, 252] width 34 height 7
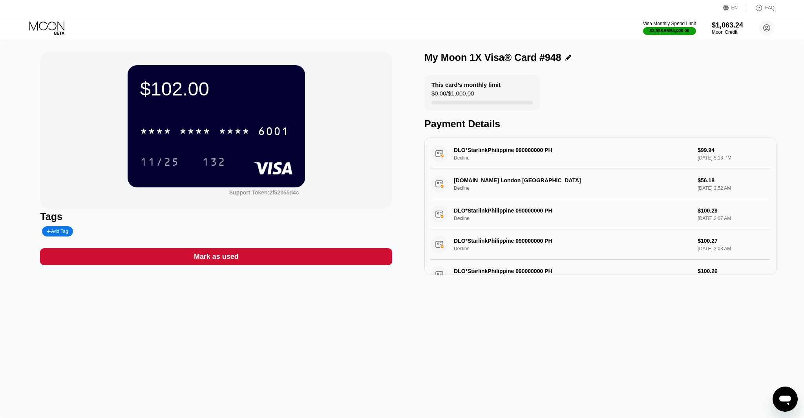
scroll to position [0, 0]
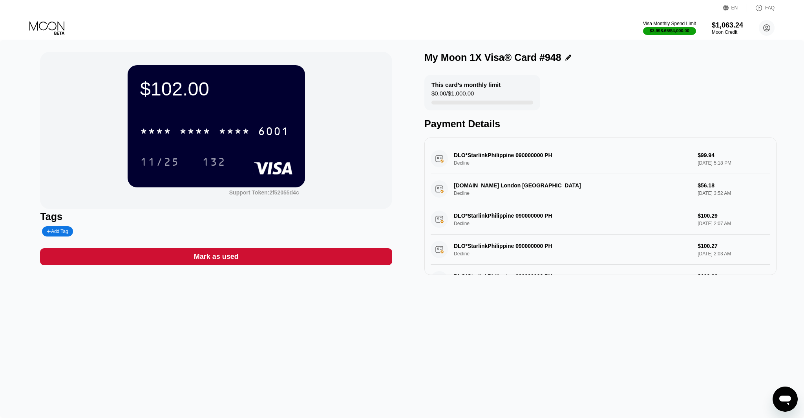
click at [52, 28] on icon at bounding box center [47, 28] width 37 height 14
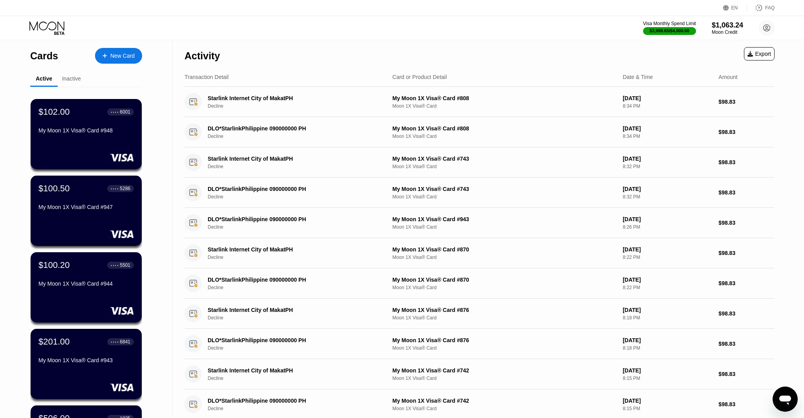
click at [68, 77] on div "Inactive" at bounding box center [71, 78] width 19 height 6
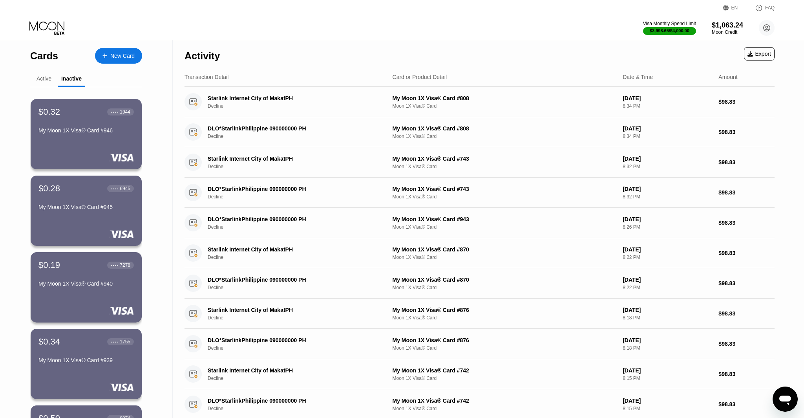
click at [42, 83] on div "Active" at bounding box center [43, 78] width 27 height 15
click at [52, 79] on div "Active" at bounding box center [43, 78] width 27 height 15
click at [49, 79] on div "Active" at bounding box center [44, 78] width 15 height 6
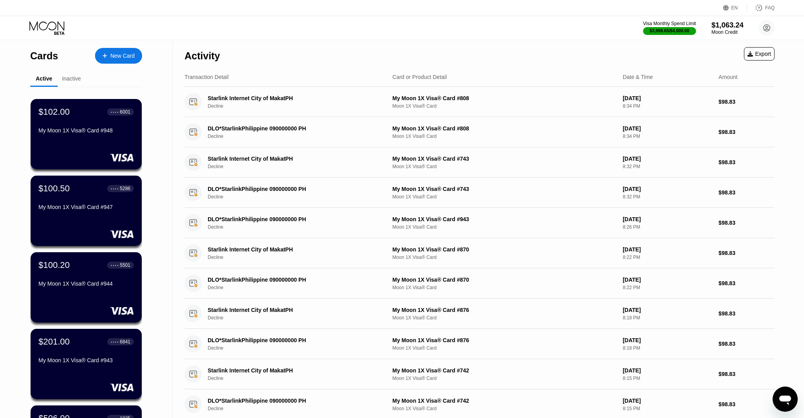
click at [724, 27] on div "$1,063.24" at bounding box center [728, 25] width 32 height 8
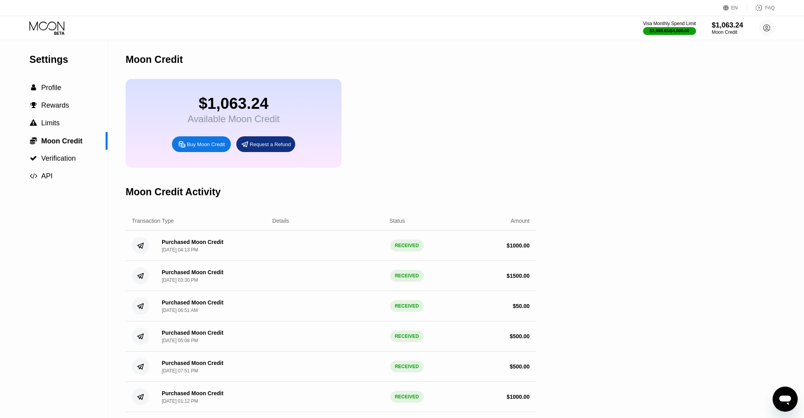
click at [783, 400] on icon "Open messaging window" at bounding box center [786, 400] width 12 height 9
type textarea "x"
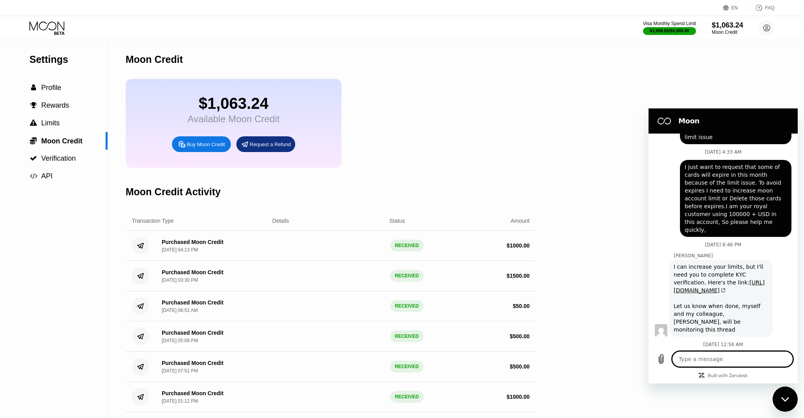
scroll to position [3877, 0]
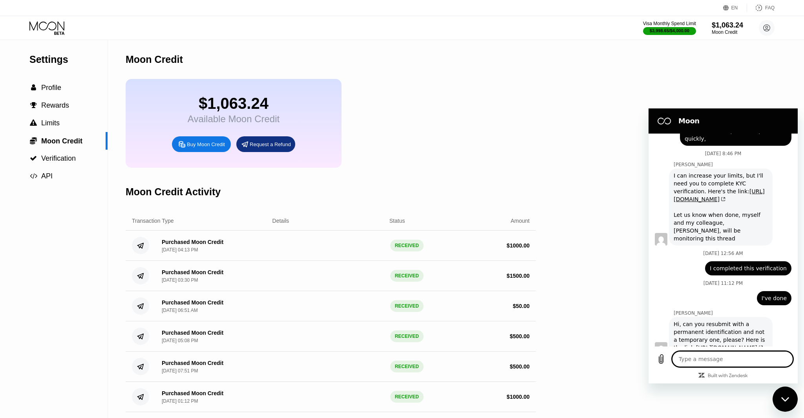
type textarea "h"
type textarea "x"
type textarea "he"
type textarea "x"
type textarea "hel"
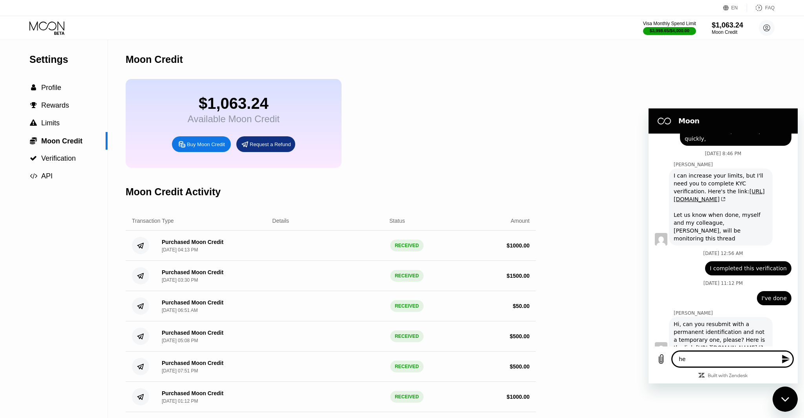
type textarea "x"
type textarea "hell"
type textarea "x"
type textarea "hello"
type textarea "x"
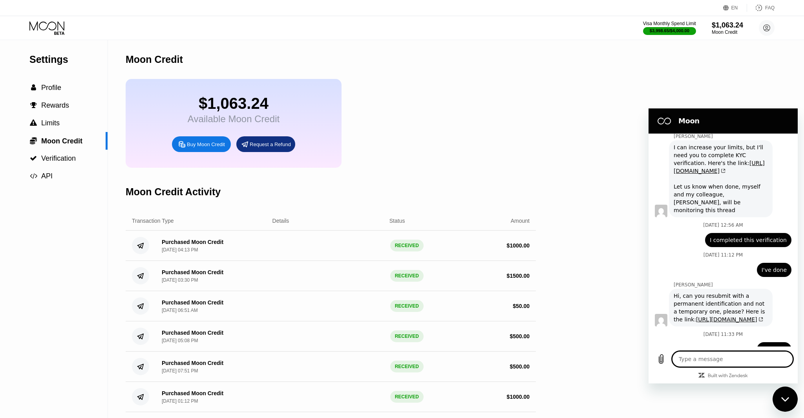
scroll to position [3907, 0]
drag, startPoint x: 782, startPoint y: 396, endPoint x: 783, endPoint y: 400, distance: 4.6
click at [781, 396] on div "Close messaging window" at bounding box center [786, 399] width 24 height 24
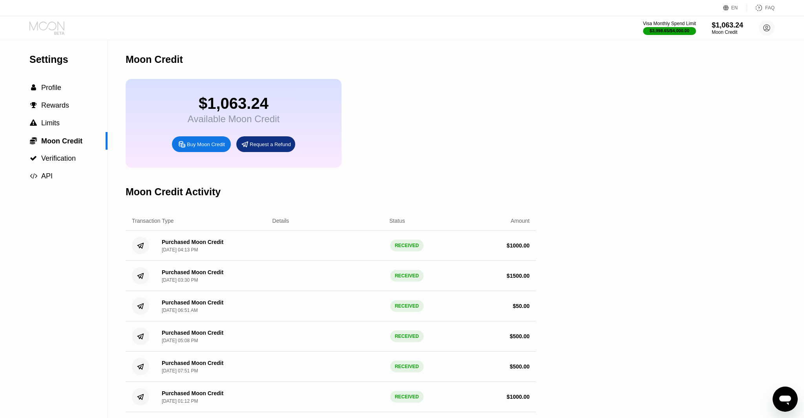
click at [42, 25] on icon at bounding box center [47, 28] width 37 height 14
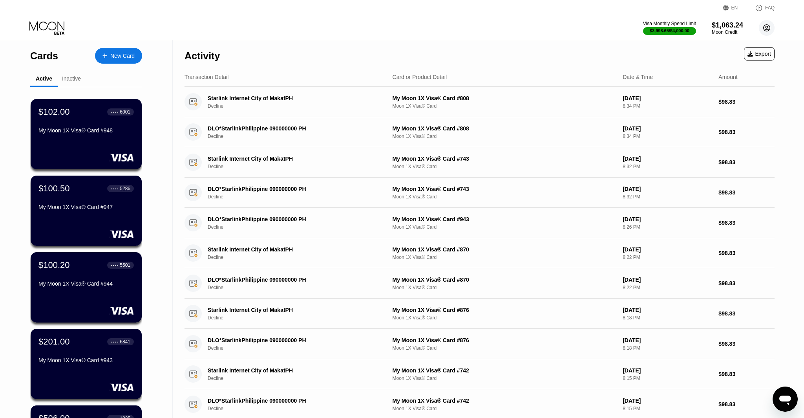
click at [767, 29] on icon at bounding box center [767, 28] width 4 height 4
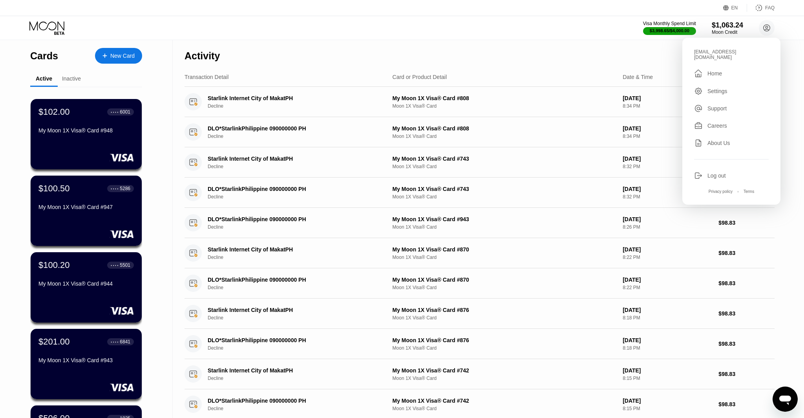
click at [710, 172] on div "Log out" at bounding box center [717, 175] width 18 height 6
type textarea "x"
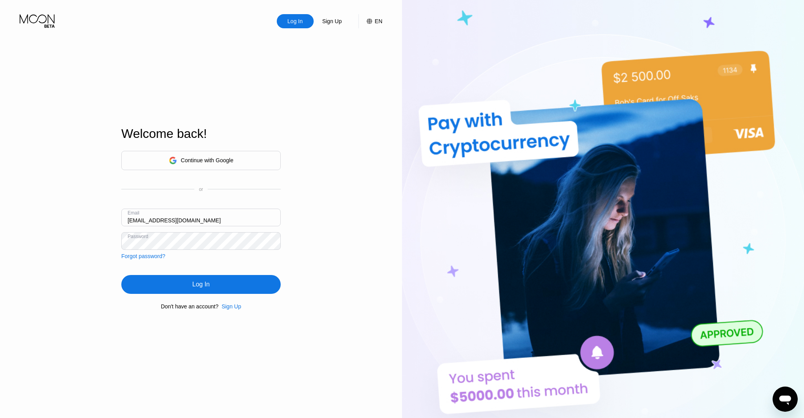
type input "[EMAIL_ADDRESS][DOMAIN_NAME]"
click at [192, 280] on div "Log In" at bounding box center [200, 284] width 159 height 19
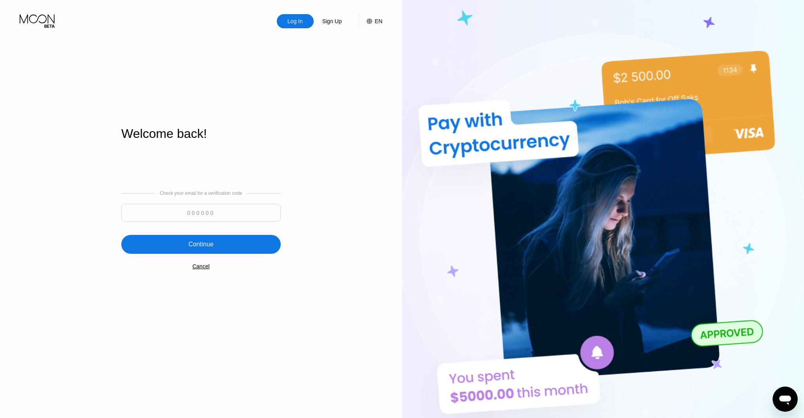
click at [210, 204] on input at bounding box center [200, 213] width 159 height 18
paste input "404349"
type input "404349"
click at [205, 255] on div "Check your email for a verification code 404349 Continue Cancel" at bounding box center [200, 229] width 159 height 159
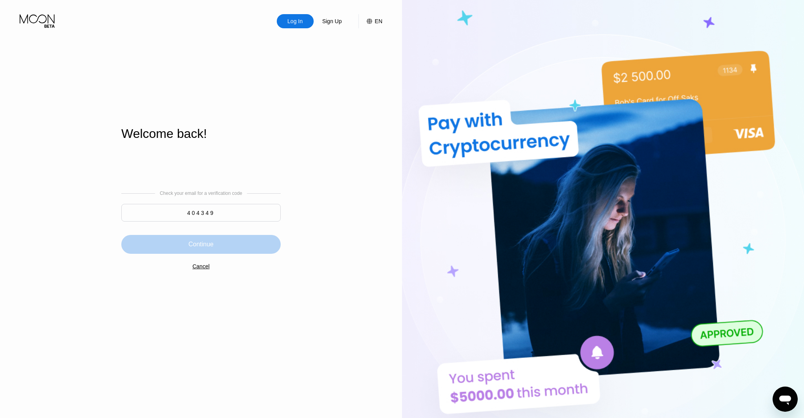
click at [219, 238] on div "Continue" at bounding box center [200, 244] width 159 height 19
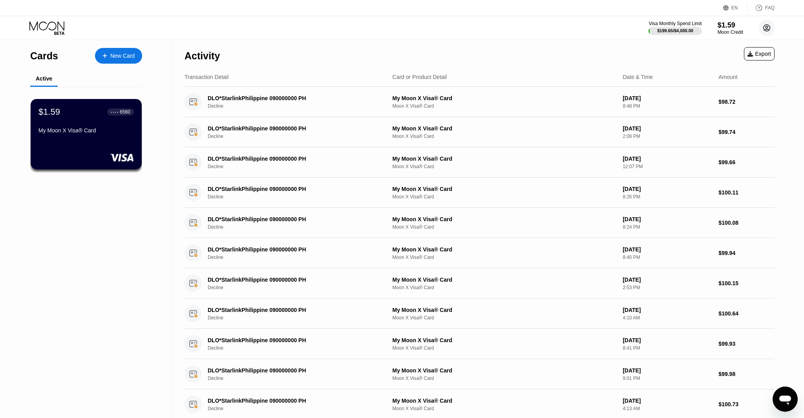
click at [766, 29] on circle at bounding box center [767, 28] width 16 height 16
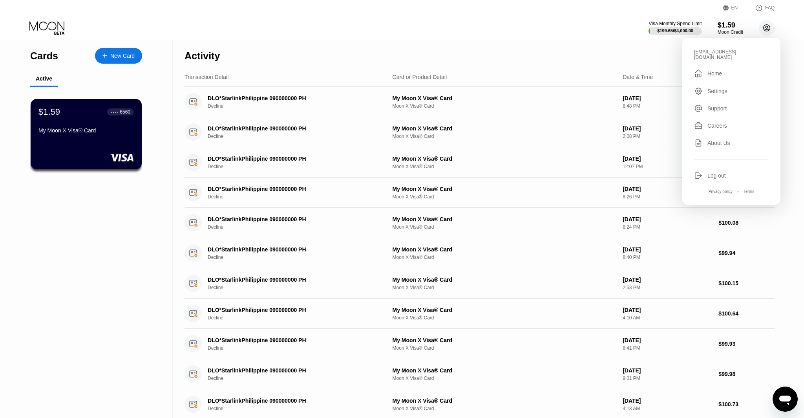
drag, startPoint x: 767, startPoint y: 28, endPoint x: 754, endPoint y: 29, distance: 12.6
click at [767, 28] on circle at bounding box center [767, 28] width 16 height 16
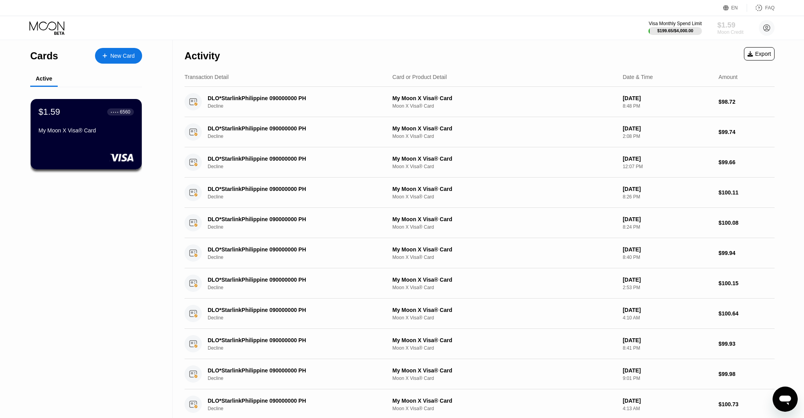
click at [731, 26] on div "$1.59" at bounding box center [731, 25] width 26 height 8
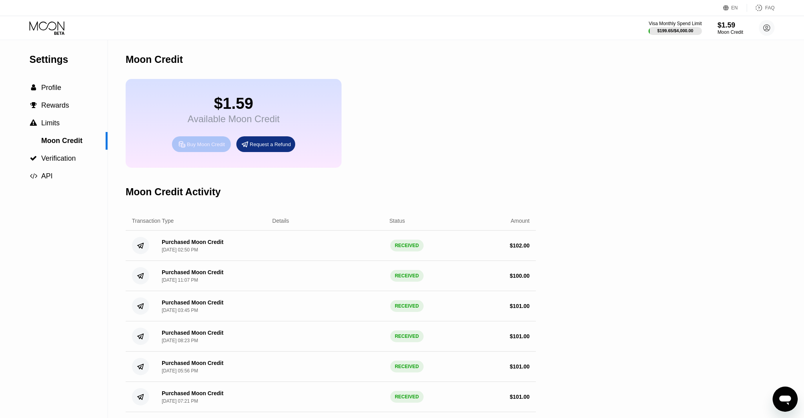
click at [203, 142] on div "Buy Moon Credit" at bounding box center [206, 144] width 38 height 7
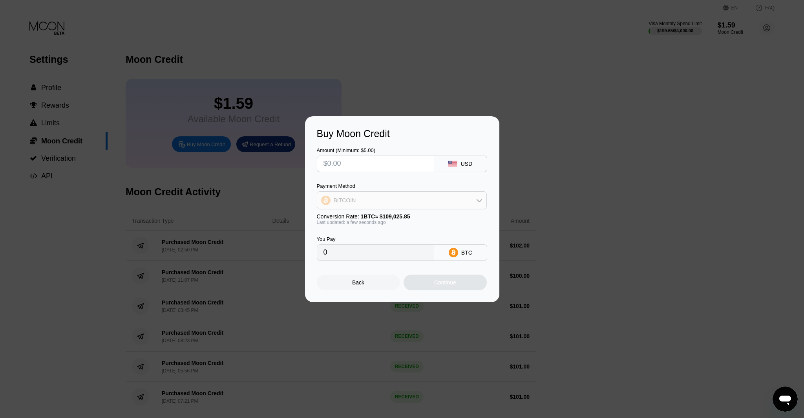
click at [336, 193] on div "BITCOIN" at bounding box center [401, 200] width 169 height 16
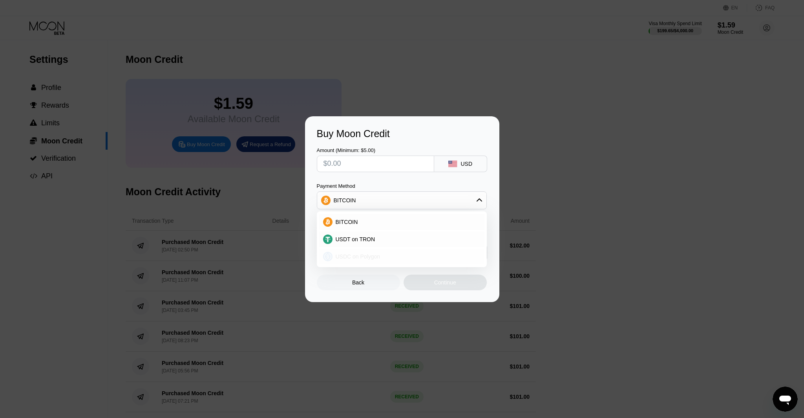
drag, startPoint x: 351, startPoint y: 255, endPoint x: 352, endPoint y: 187, distance: 68.0
click at [351, 255] on span "USDC on Polygon" at bounding box center [358, 256] width 45 height 6
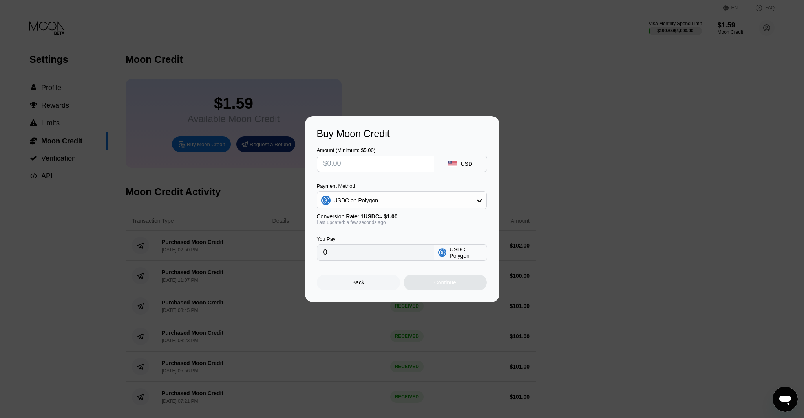
click at [352, 166] on input "text" at bounding box center [376, 164] width 104 height 16
type input "$1"
type input "1.00000000"
type input "$10"
type input "10.00000000"
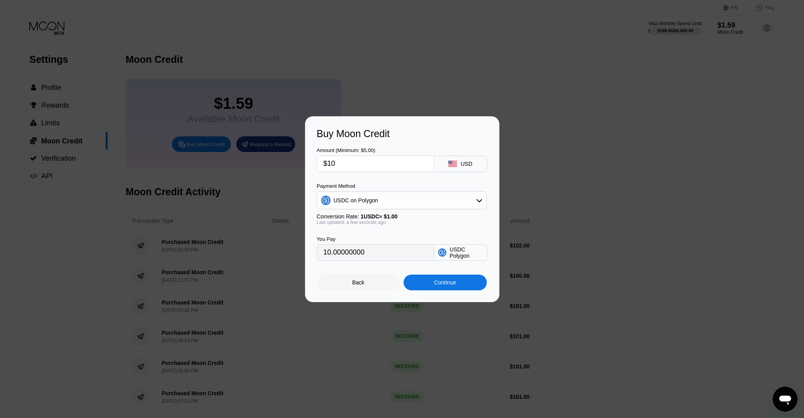
type input "$100"
type input "100.00000000"
type input "$100"
click at [433, 287] on div "Continue" at bounding box center [445, 283] width 83 height 16
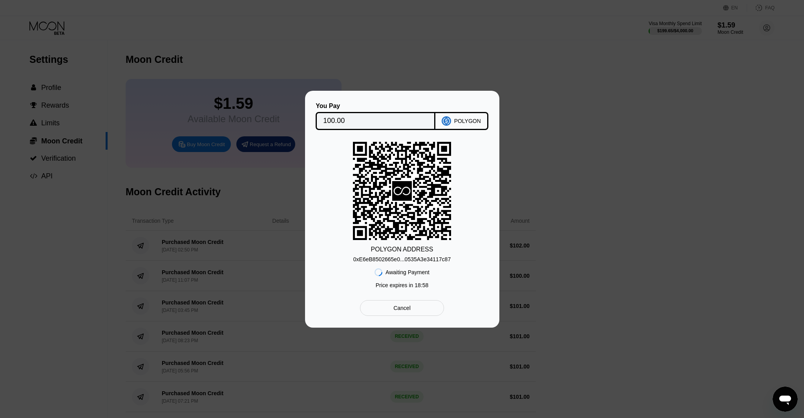
click at [390, 262] on div "Awaiting Payment Price expires in 18 : 58" at bounding box center [402, 277] width 55 height 30
click at [398, 259] on div "0xE6eB8502665e0...0535A3e34117c87" at bounding box center [401, 259] width 97 height 6
click at [406, 256] on div "0xE6eB8502665e0...0535A3e34117c87" at bounding box center [401, 259] width 97 height 6
click at [406, 255] on div "0xE6eB8502665e0...0535A3e34117c87" at bounding box center [401, 257] width 97 height 9
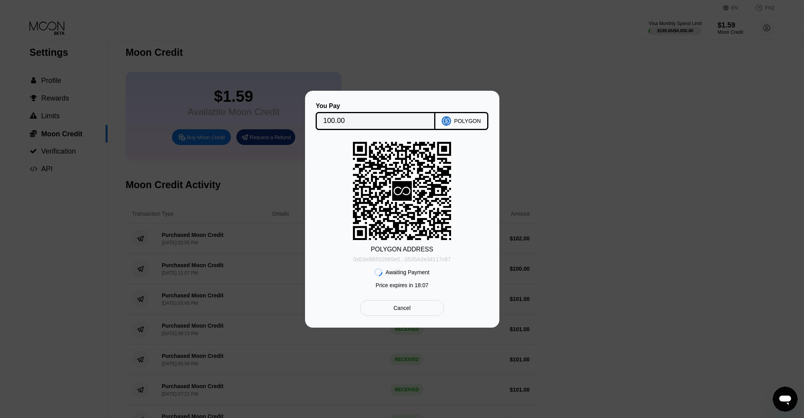
click at [407, 260] on div "0xE6eB8502665e0...0535A3e34117c87" at bounding box center [401, 259] width 97 height 6
